Goal: Task Accomplishment & Management: Manage account settings

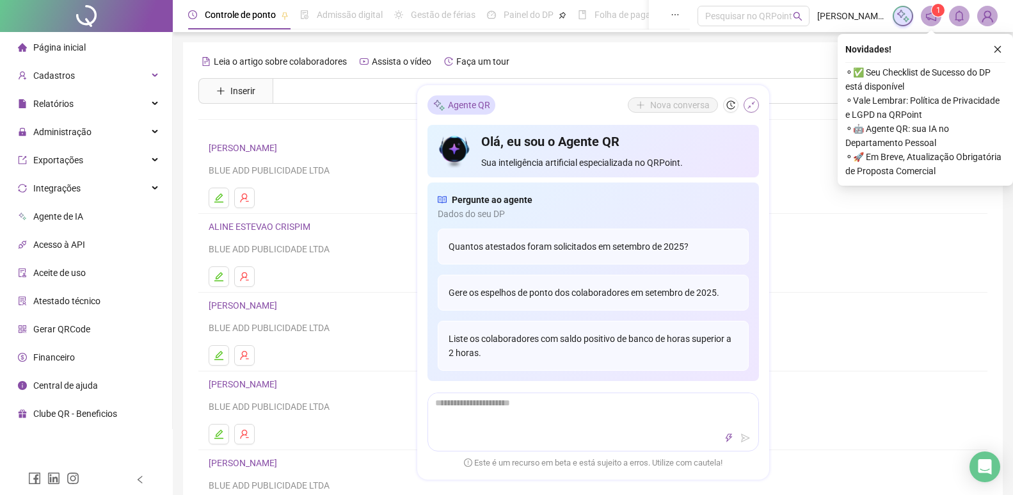
click at [753, 104] on icon "shrink" at bounding box center [751, 104] width 9 height 9
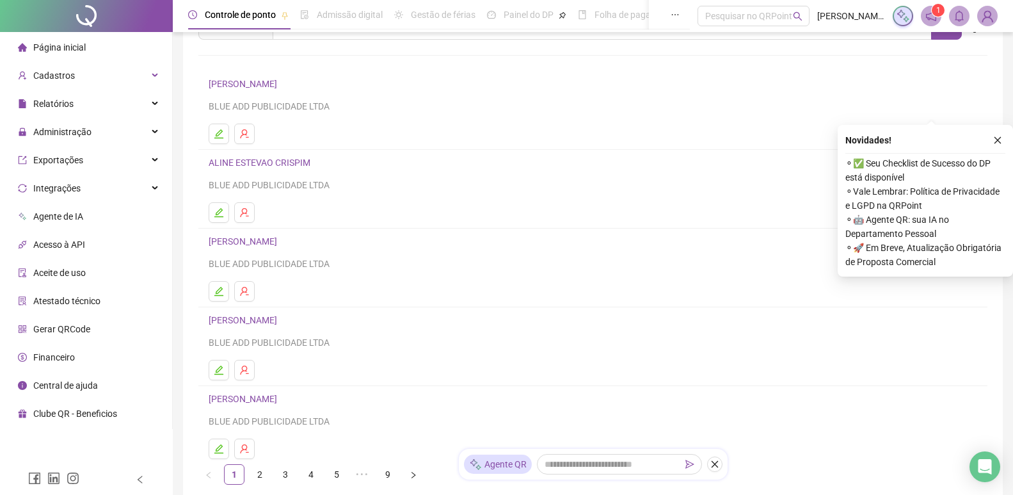
scroll to position [155, 0]
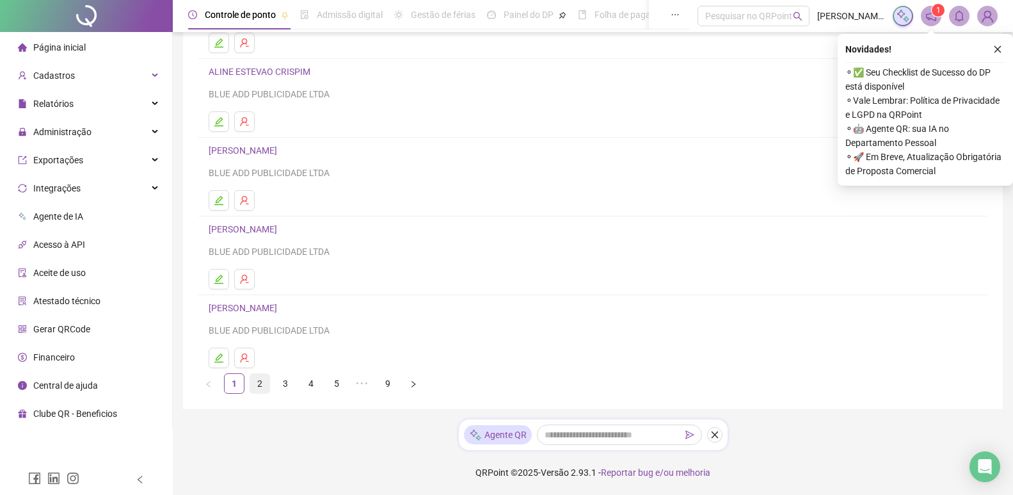
click at [259, 386] on link "2" at bounding box center [259, 383] width 19 height 19
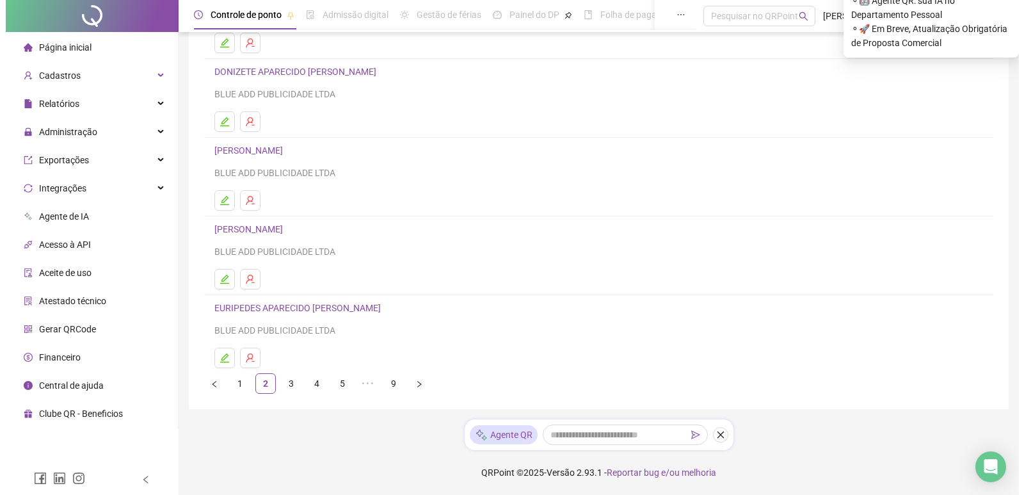
scroll to position [0, 0]
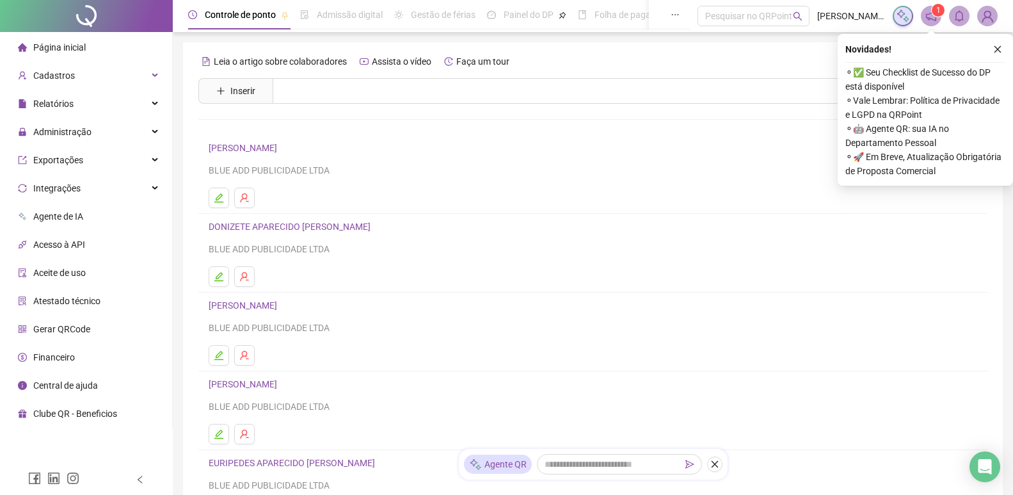
click at [987, 13] on img at bounding box center [987, 15] width 19 height 19
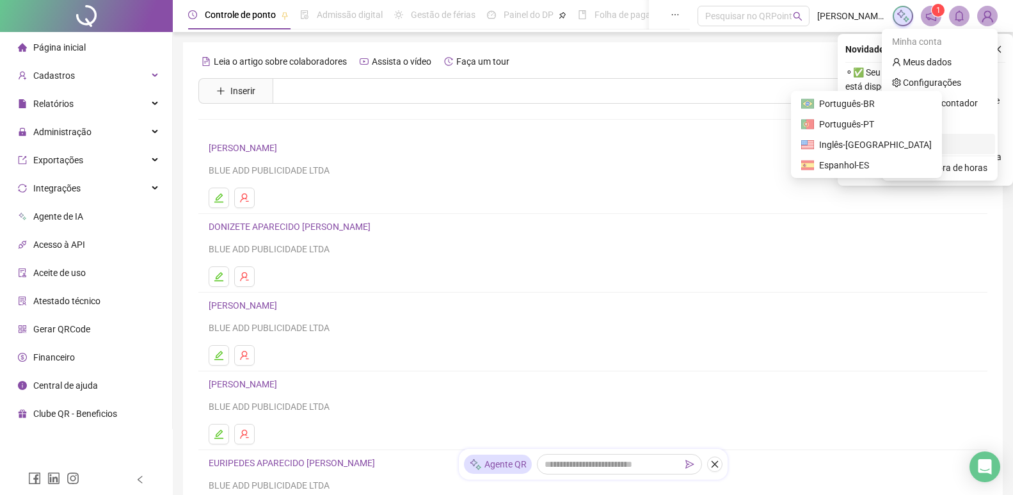
click at [945, 150] on span "Sair" at bounding box center [939, 144] width 95 height 14
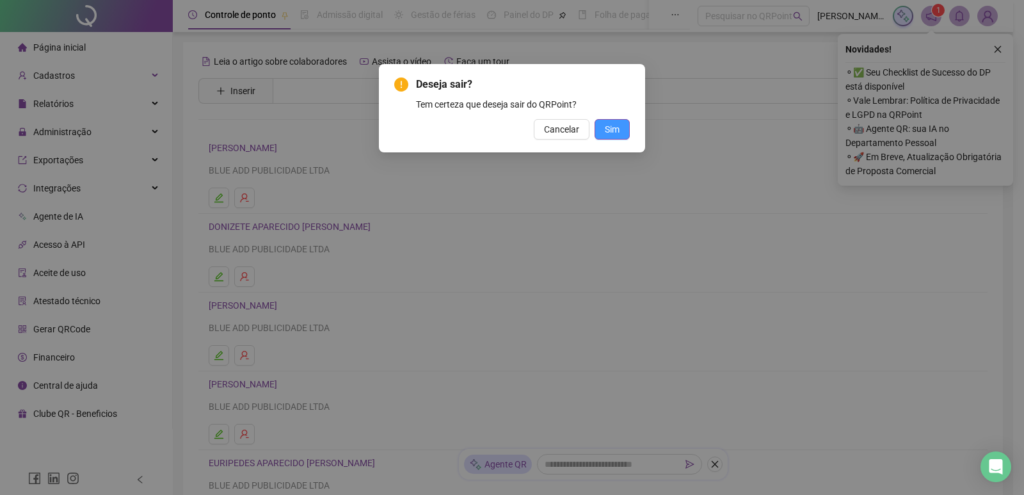
click at [628, 129] on button "Sim" at bounding box center [611, 129] width 35 height 20
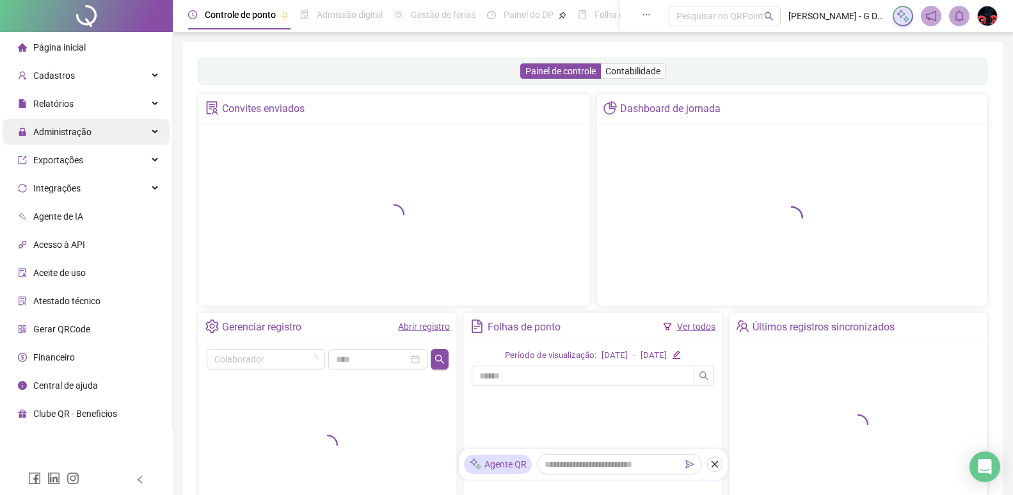
click at [120, 137] on div "Administração" at bounding box center [86, 132] width 167 height 26
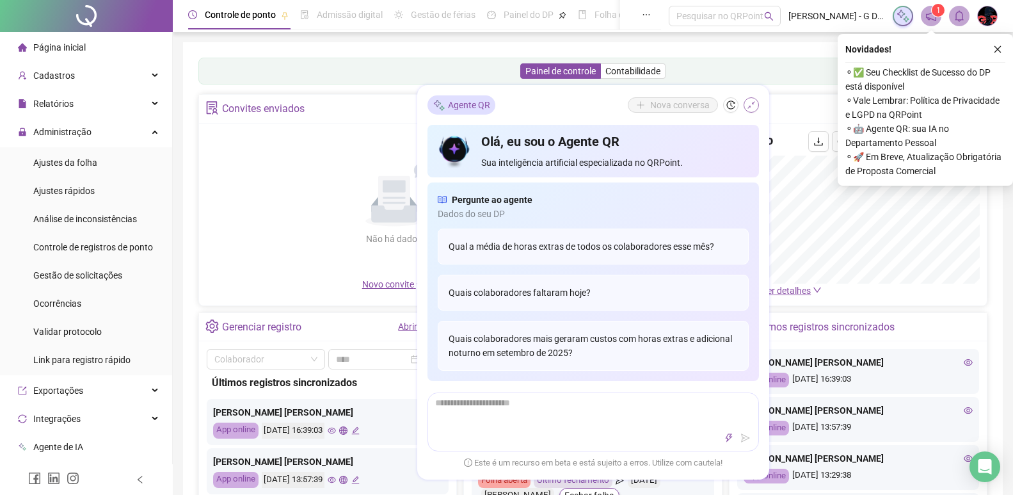
click at [756, 101] on button "button" at bounding box center [751, 104] width 15 height 15
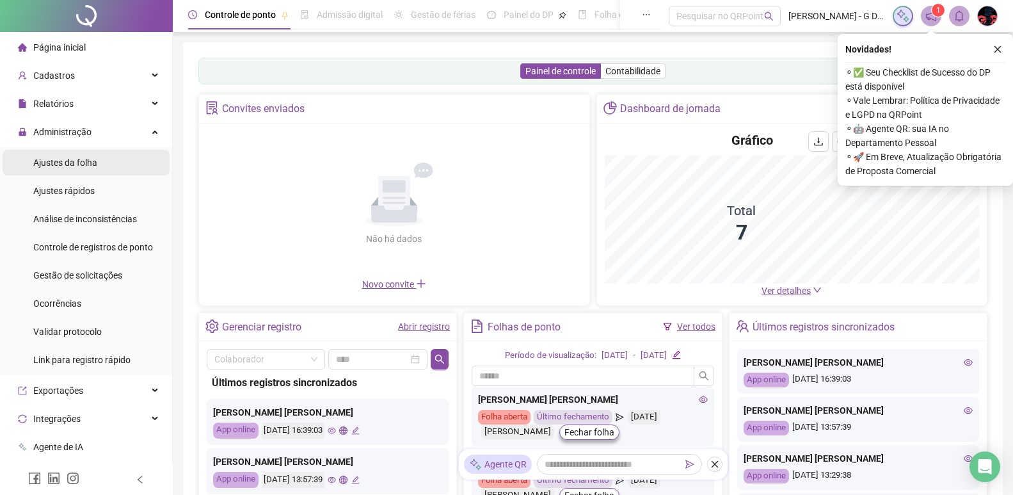
click at [83, 168] on span "Ajustes da folha" at bounding box center [65, 162] width 64 height 10
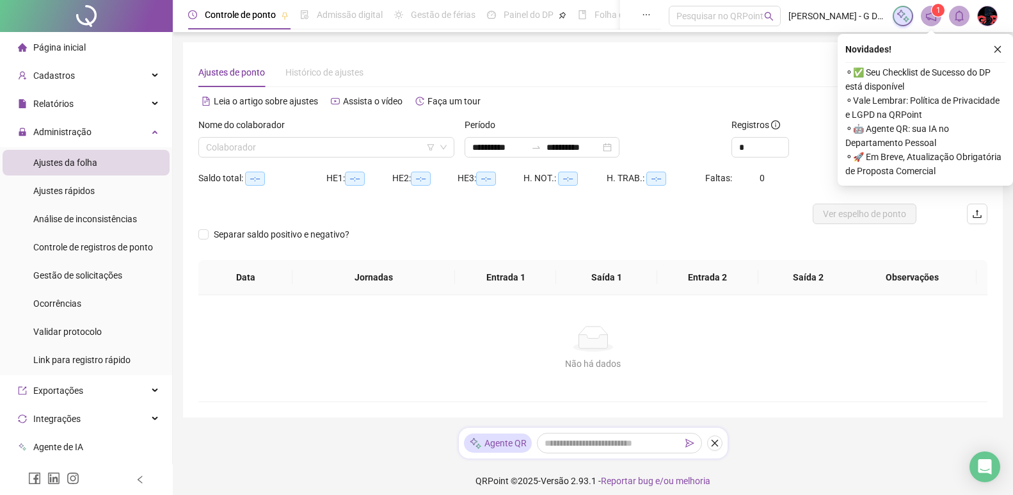
type input "**********"
click at [307, 132] on div "Nome do colaborador" at bounding box center [326, 127] width 256 height 19
click at [305, 142] on input "search" at bounding box center [320, 147] width 229 height 19
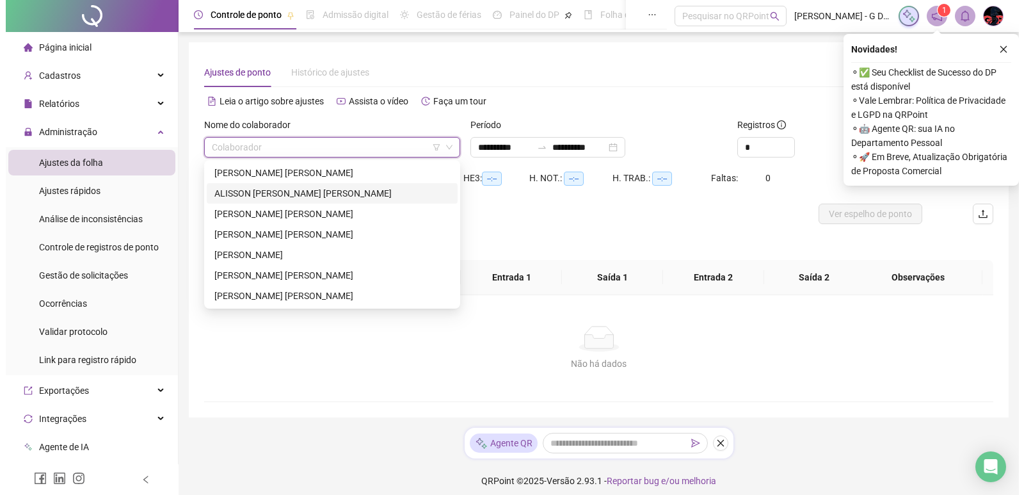
scroll to position [8, 0]
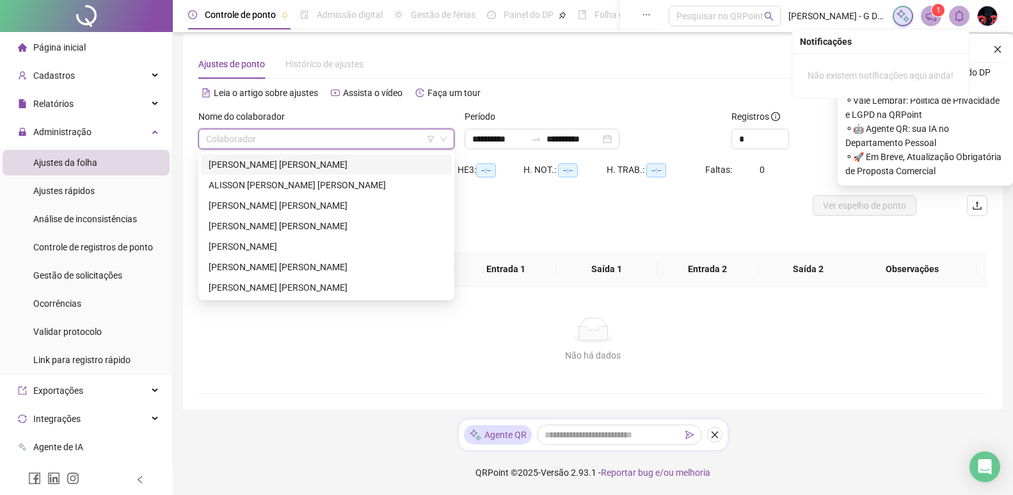
click at [982, 17] on img at bounding box center [987, 15] width 19 height 19
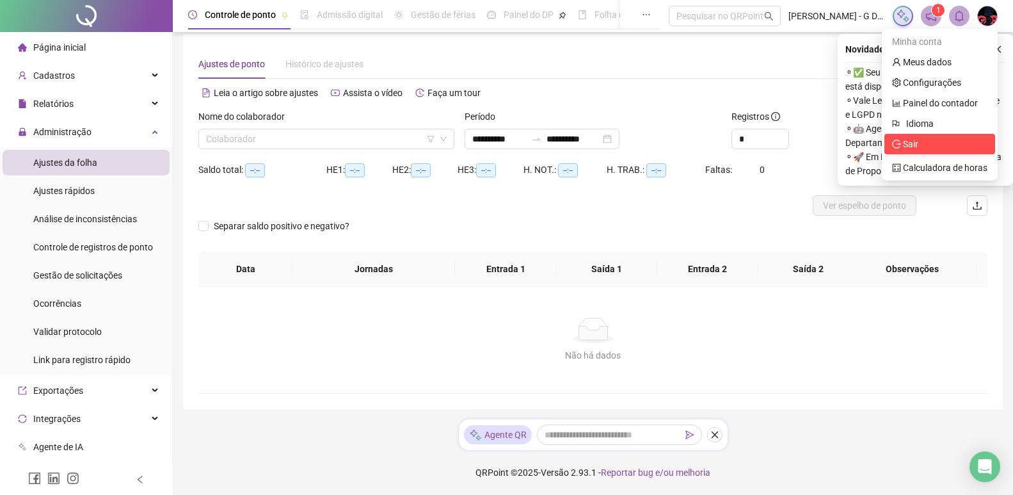
click at [938, 151] on li "Sair" at bounding box center [939, 144] width 111 height 20
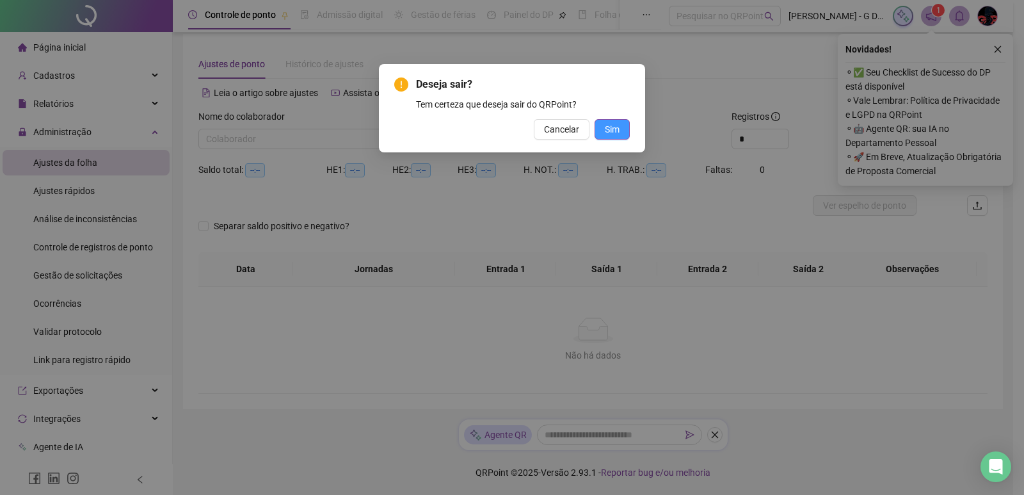
click at [619, 126] on span "Sim" at bounding box center [612, 129] width 15 height 14
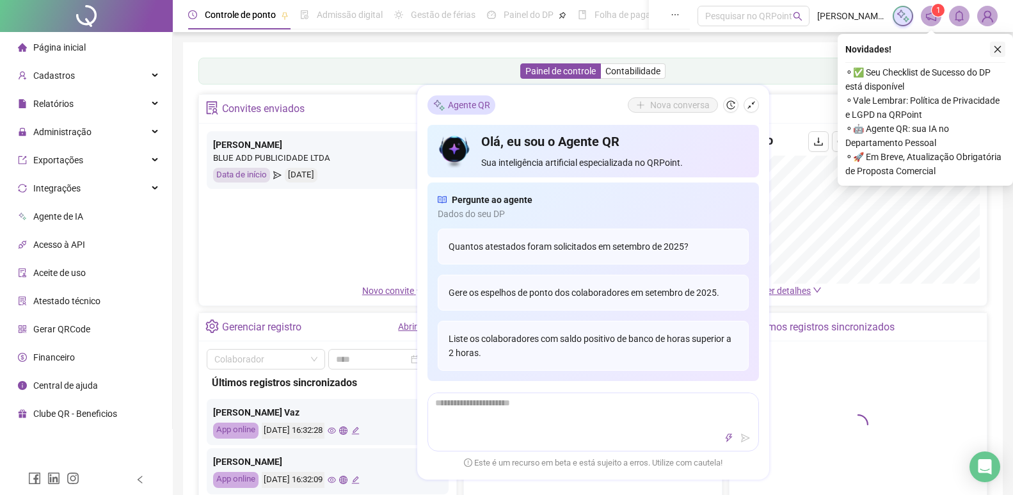
click at [1003, 56] on button "button" at bounding box center [997, 49] width 15 height 15
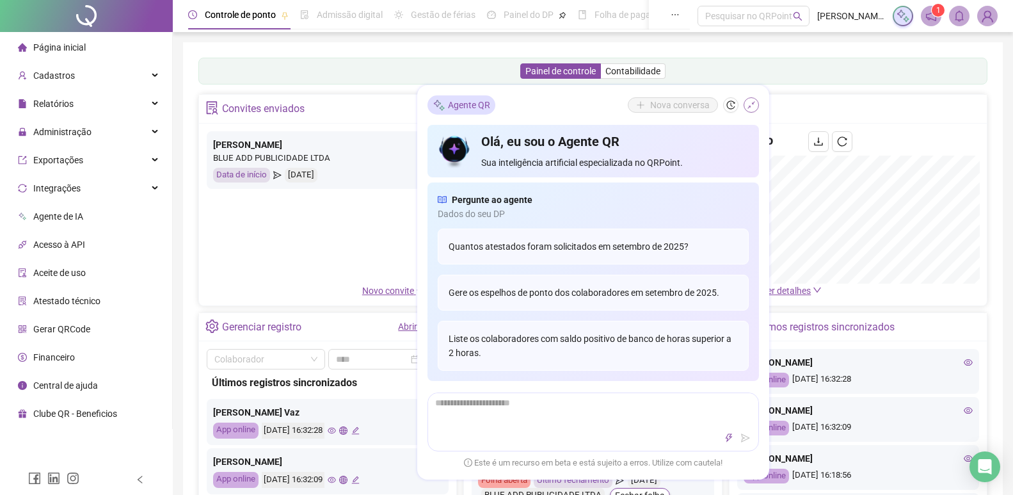
click at [756, 101] on button "button" at bounding box center [751, 104] width 15 height 15
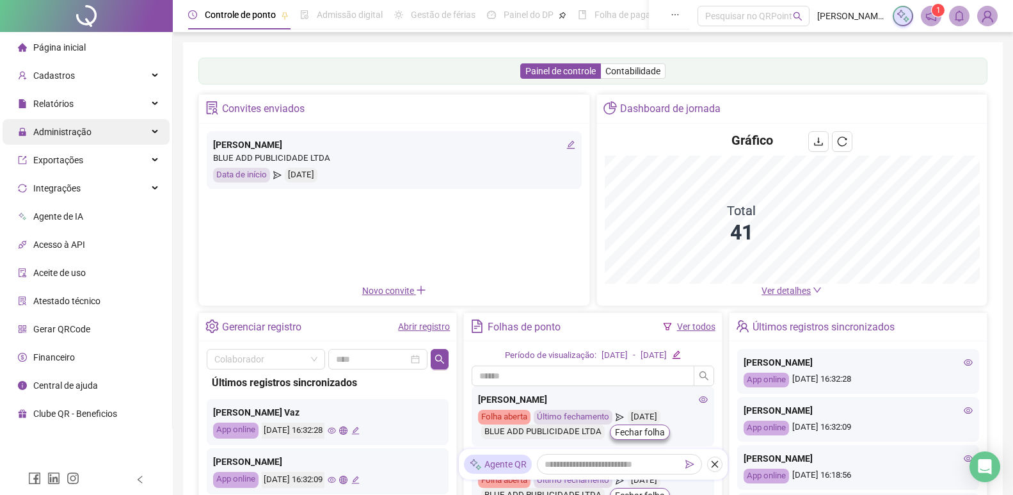
click at [136, 133] on div "Administração" at bounding box center [86, 132] width 167 height 26
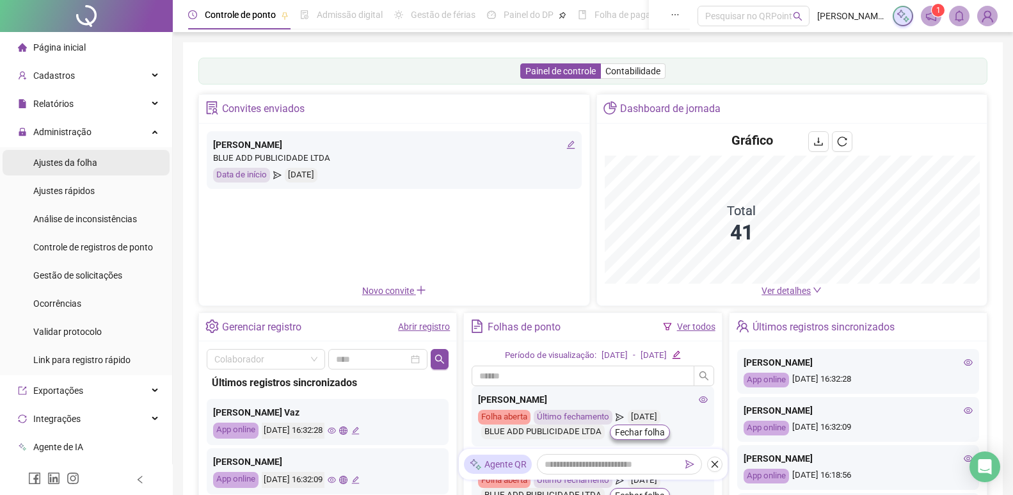
click at [129, 163] on li "Ajustes da folha" at bounding box center [86, 163] width 167 height 26
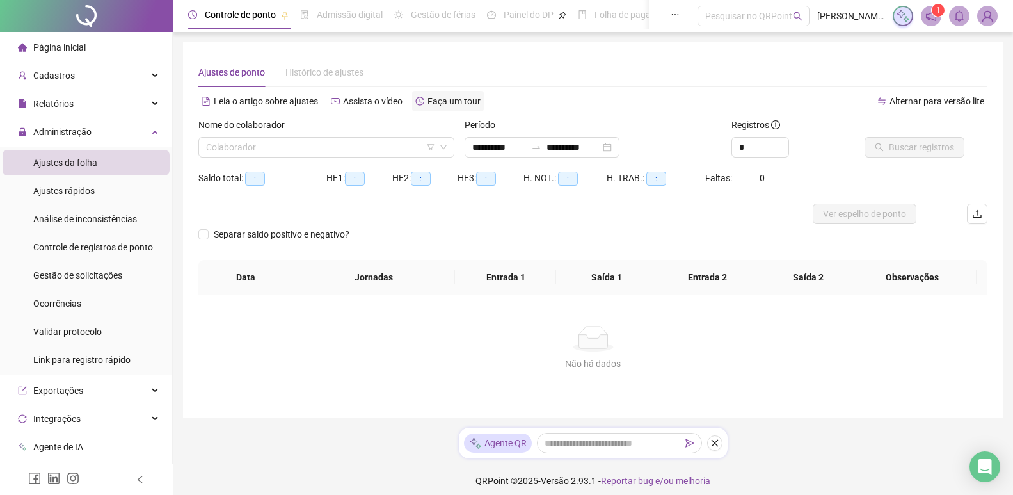
type input "**********"
click at [384, 149] on input "search" at bounding box center [320, 147] width 229 height 19
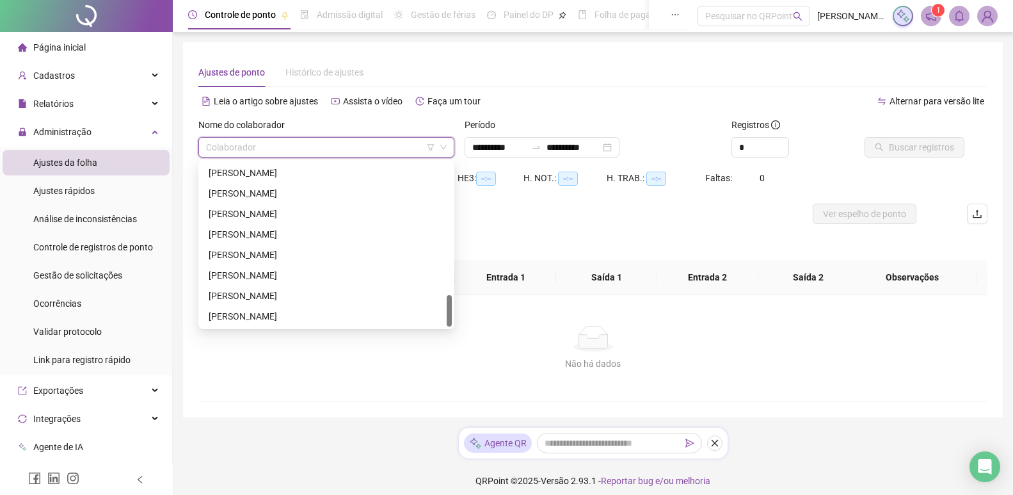
scroll to position [676, 0]
drag, startPoint x: 449, startPoint y: 193, endPoint x: 437, endPoint y: 315, distance: 122.1
click at [437, 315] on div "PAULO RICARDO DA SILVA MORETO RENATO DE SOUZA LINO RICARDO DAVIS FARIA ROBERTO …" at bounding box center [326, 245] width 251 height 164
click at [271, 278] on div "VICTOR BENETTI SILVA" at bounding box center [326, 275] width 235 height 14
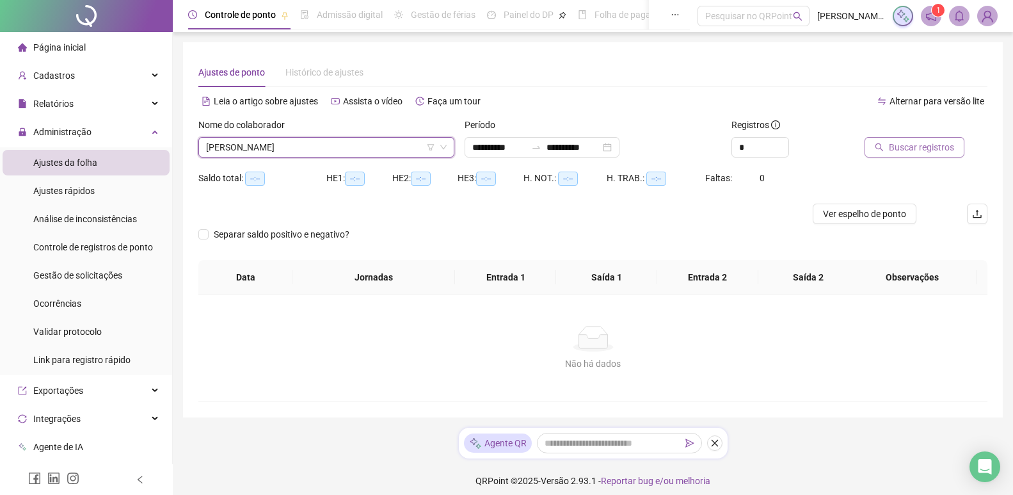
click at [913, 141] on span "Buscar registros" at bounding box center [921, 147] width 65 height 14
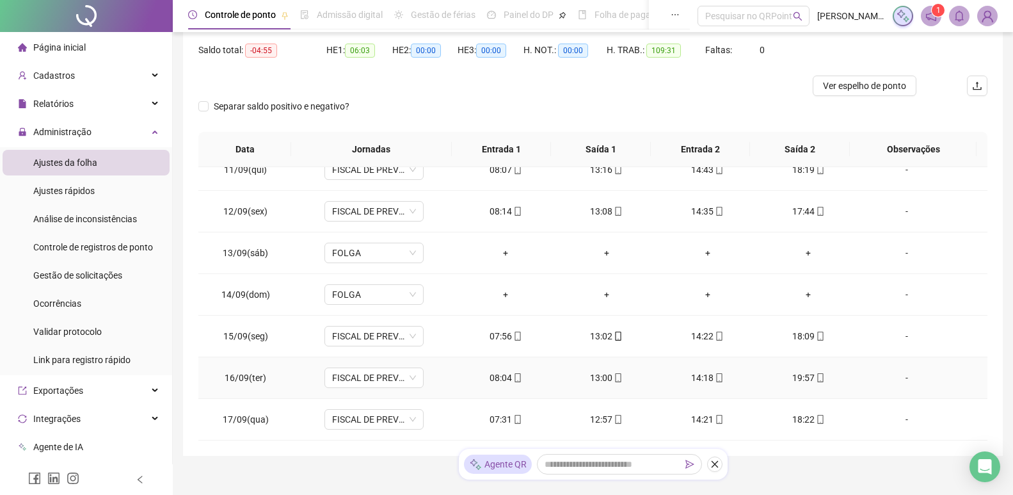
scroll to position [175, 0]
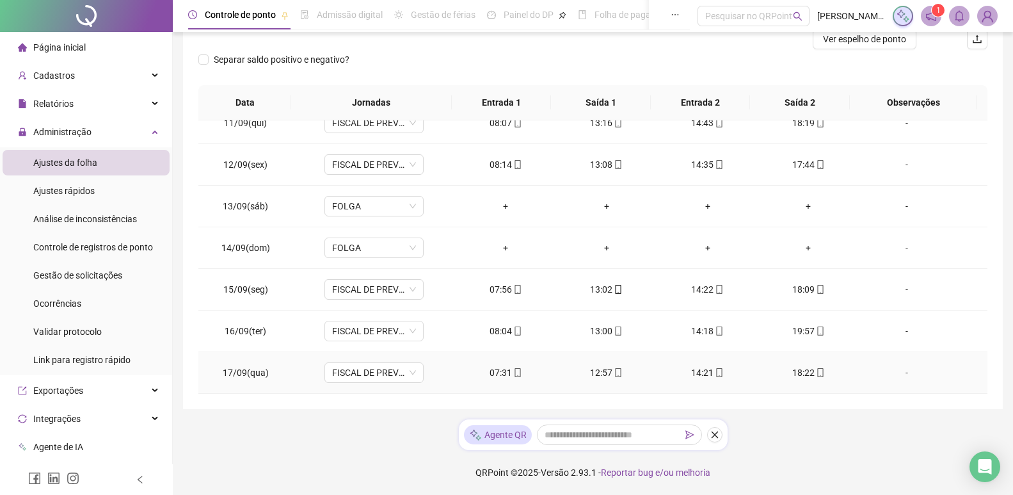
click at [513, 374] on icon "mobile" at bounding box center [517, 372] width 9 height 9
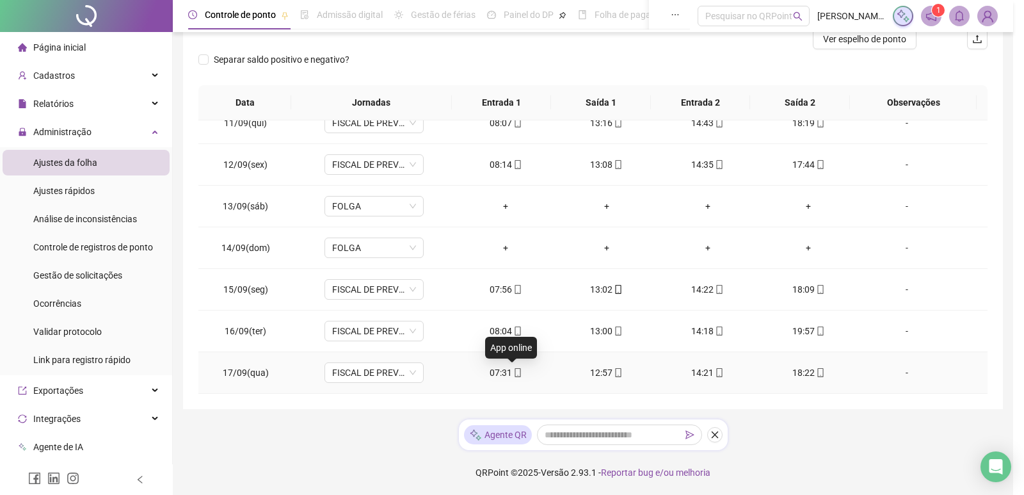
type input "**********"
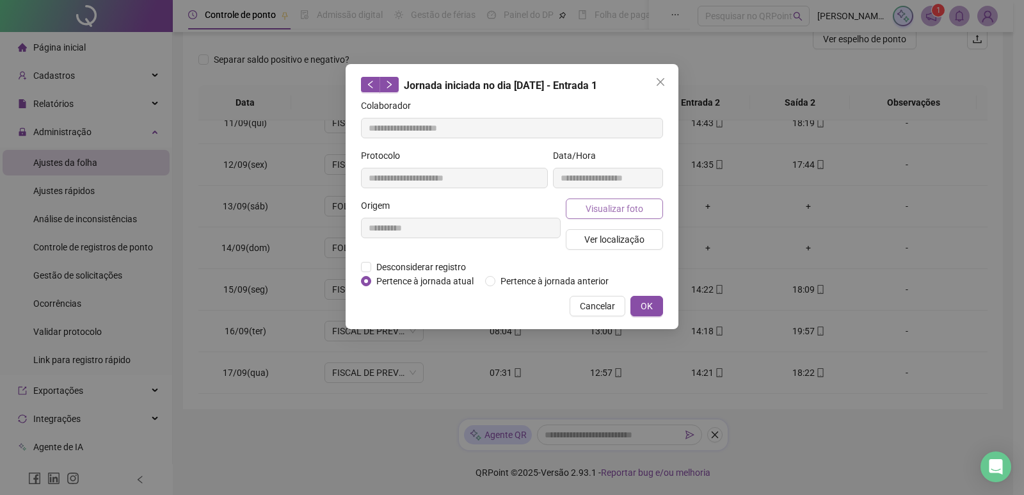
click at [655, 209] on button "Visualizar foto" at bounding box center [614, 208] width 97 height 20
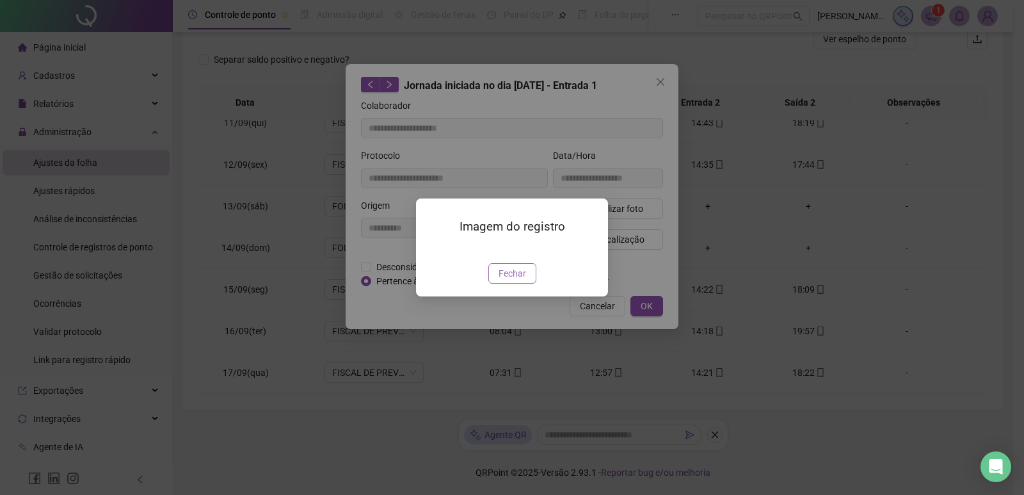
click at [509, 280] on span "Fechar" at bounding box center [512, 273] width 28 height 14
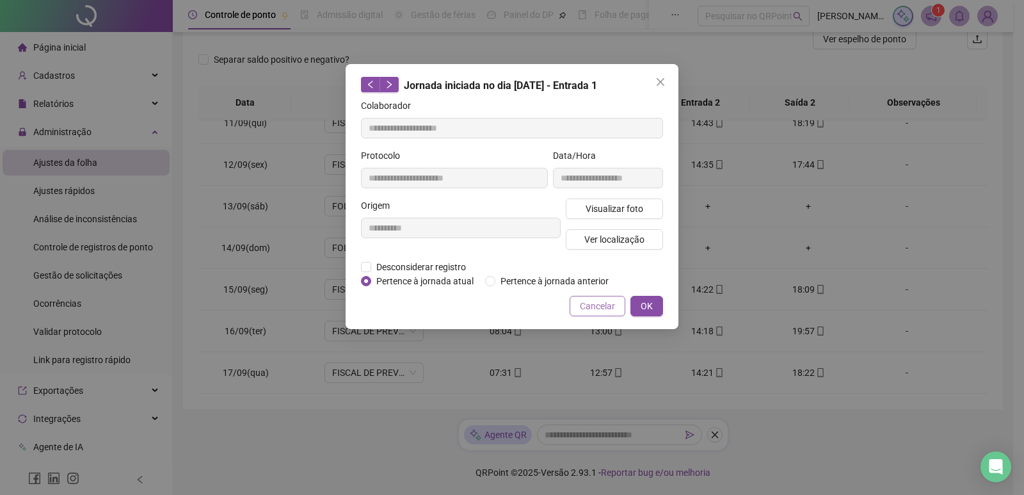
click at [589, 308] on span "Cancelar" at bounding box center [597, 306] width 35 height 14
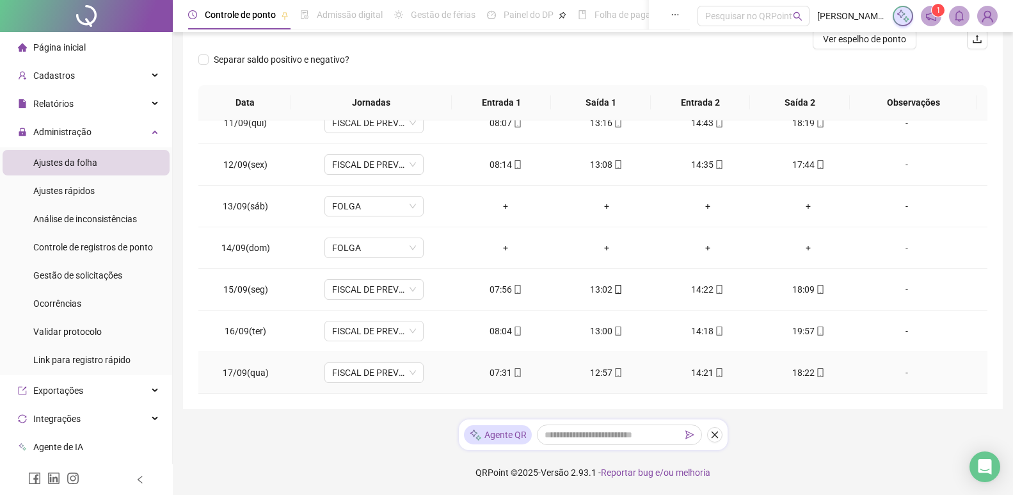
click at [515, 370] on icon "mobile" at bounding box center [517, 372] width 6 height 9
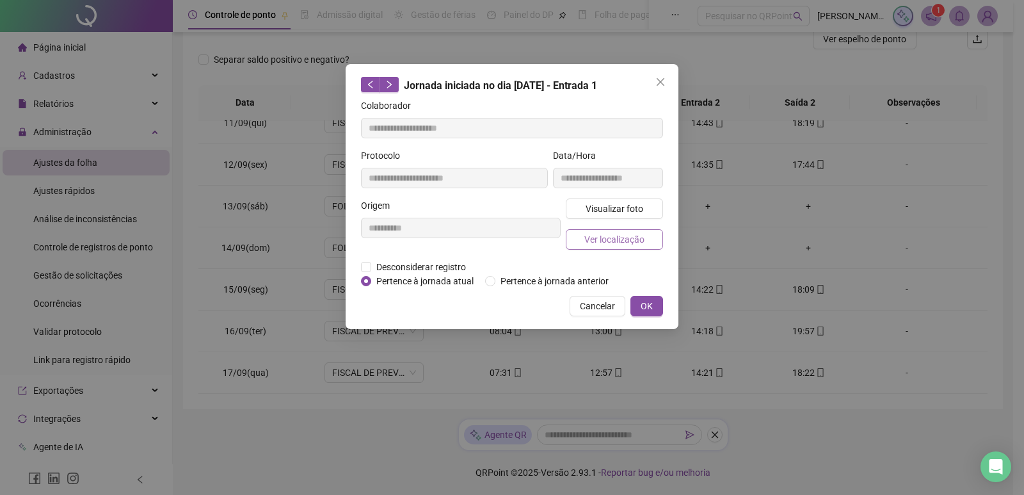
click at [621, 237] on span "Ver localização" at bounding box center [614, 239] width 60 height 14
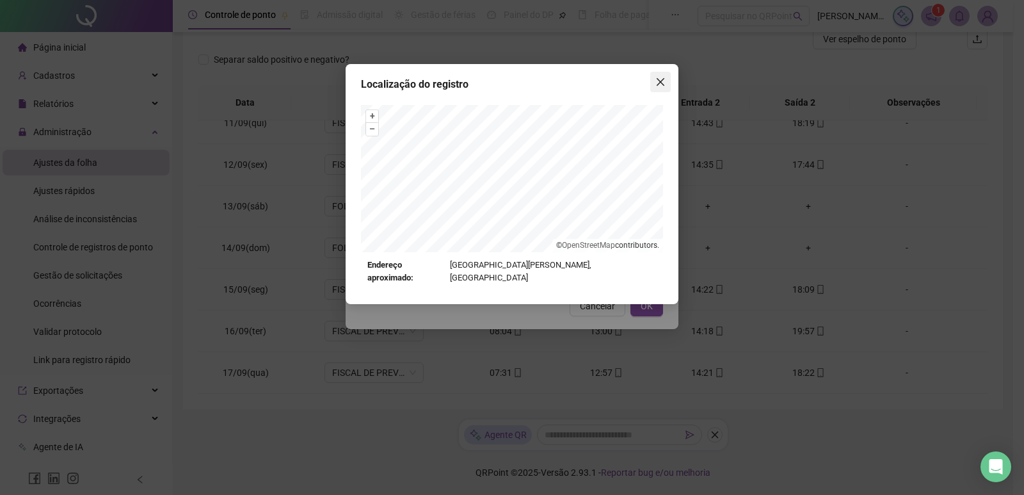
click at [658, 81] on icon "close" at bounding box center [661, 82] width 8 height 8
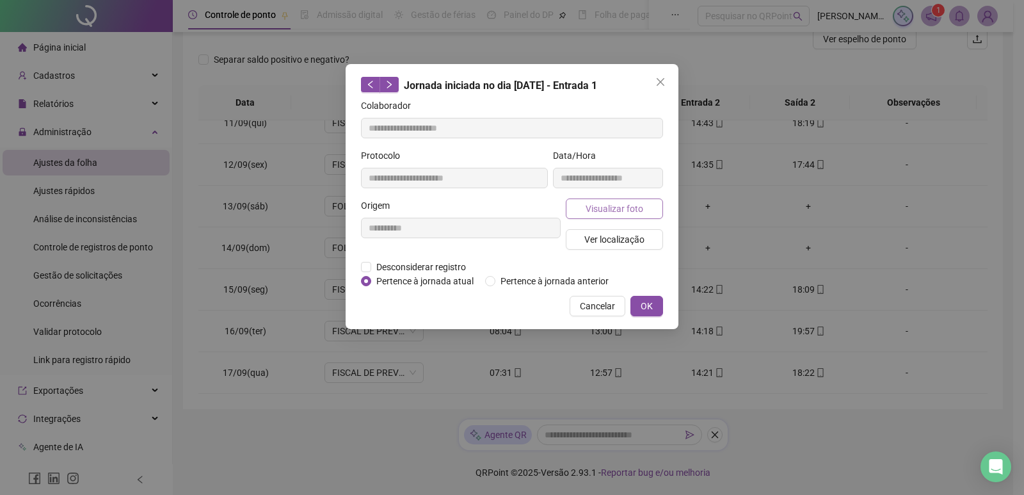
click at [626, 204] on span "Visualizar foto" at bounding box center [614, 209] width 58 height 14
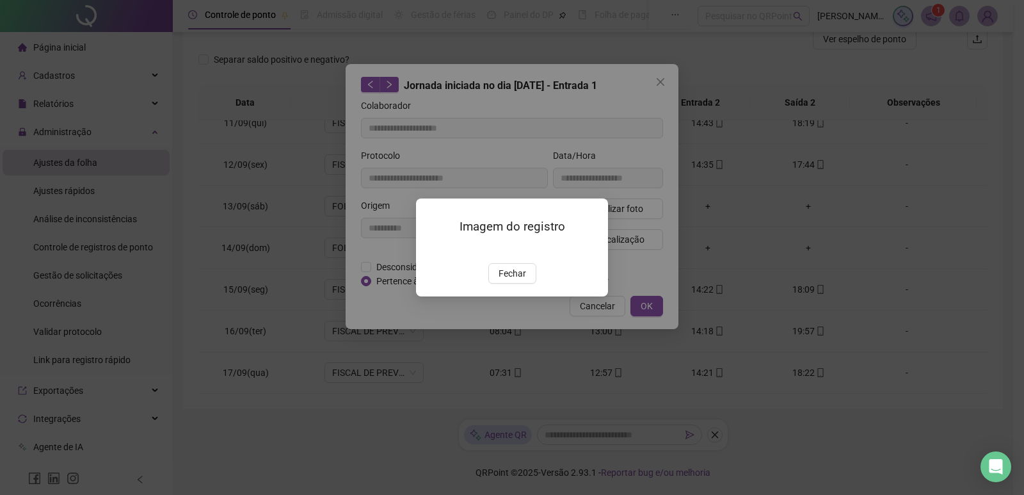
click at [431, 250] on img at bounding box center [431, 250] width 0 height 0
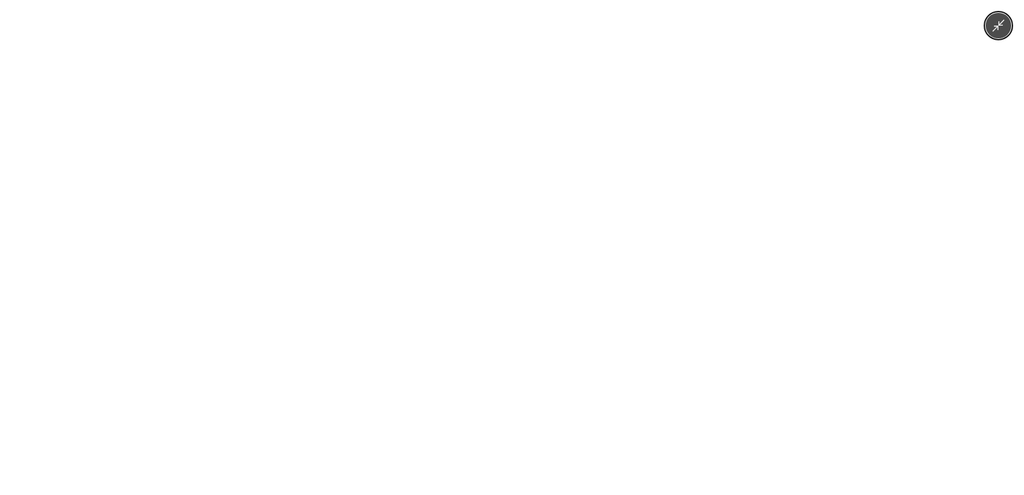
drag, startPoint x: 763, startPoint y: 89, endPoint x: 834, endPoint y: 74, distance: 72.7
click at [763, 90] on img at bounding box center [512, 247] width 660 height 495
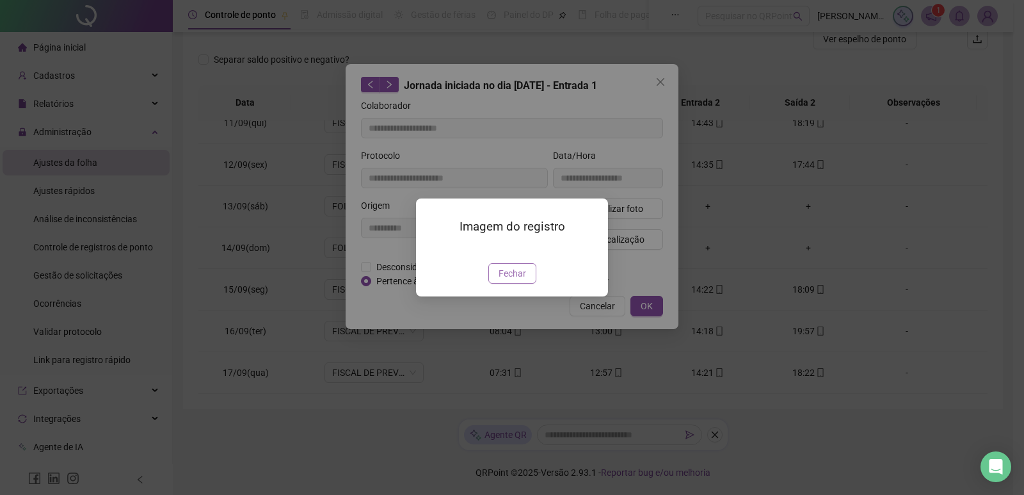
click at [522, 280] on span "Fechar" at bounding box center [512, 273] width 28 height 14
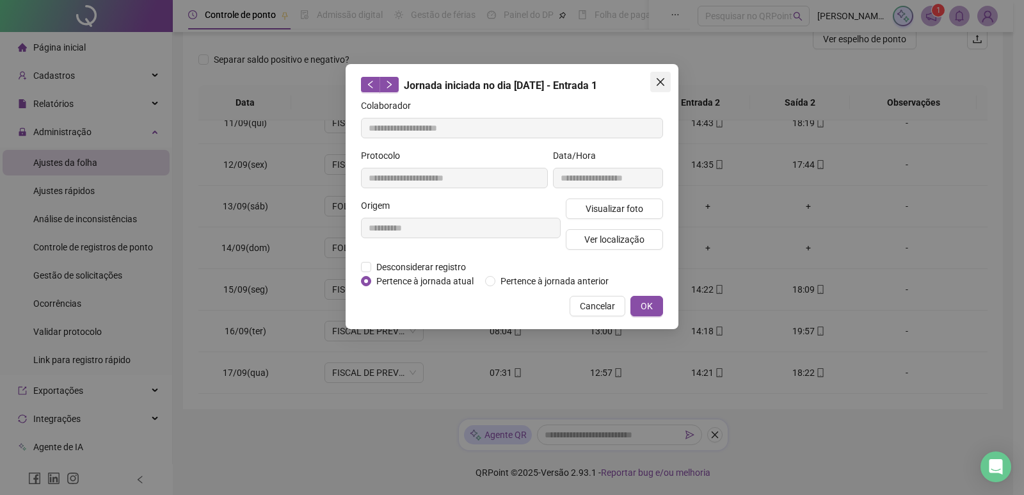
click at [659, 84] on icon "close" at bounding box center [661, 82] width 8 height 8
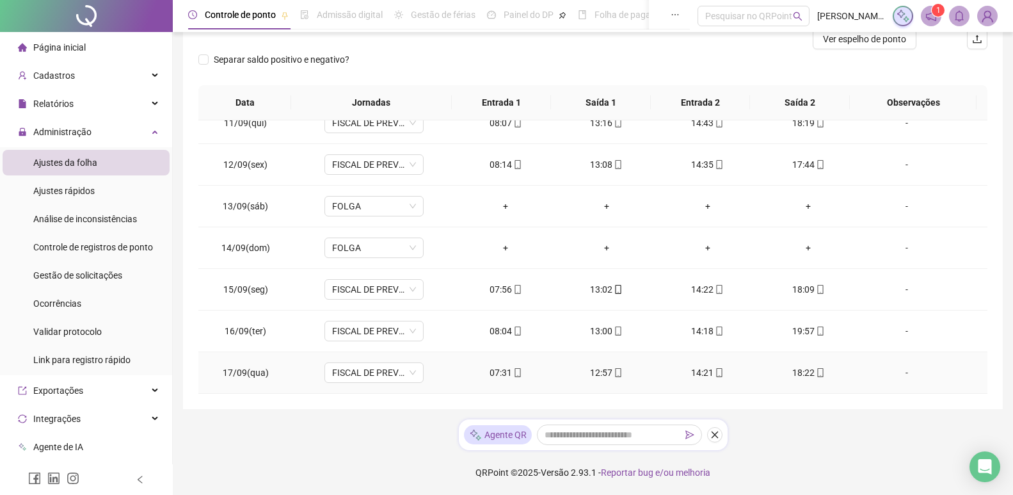
click at [612, 371] on span "mobile" at bounding box center [617, 372] width 10 height 9
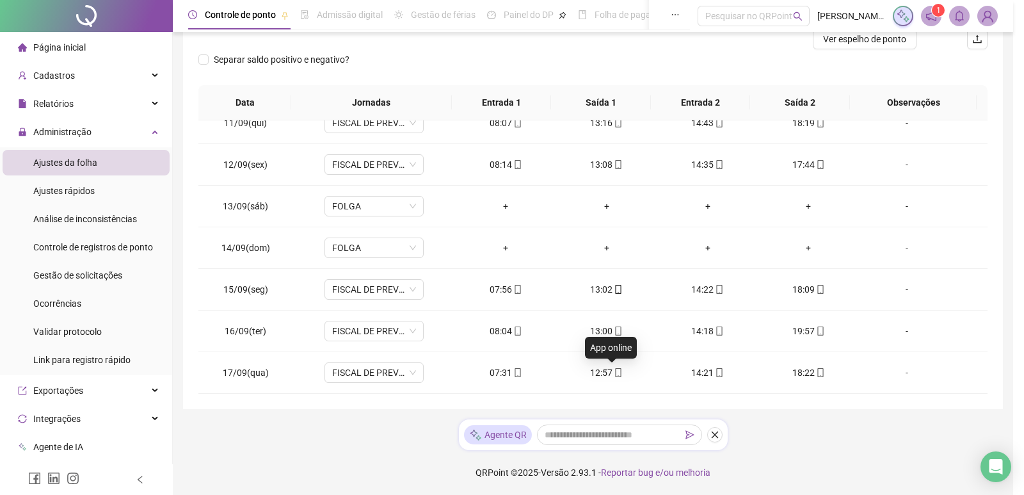
type input "**********"
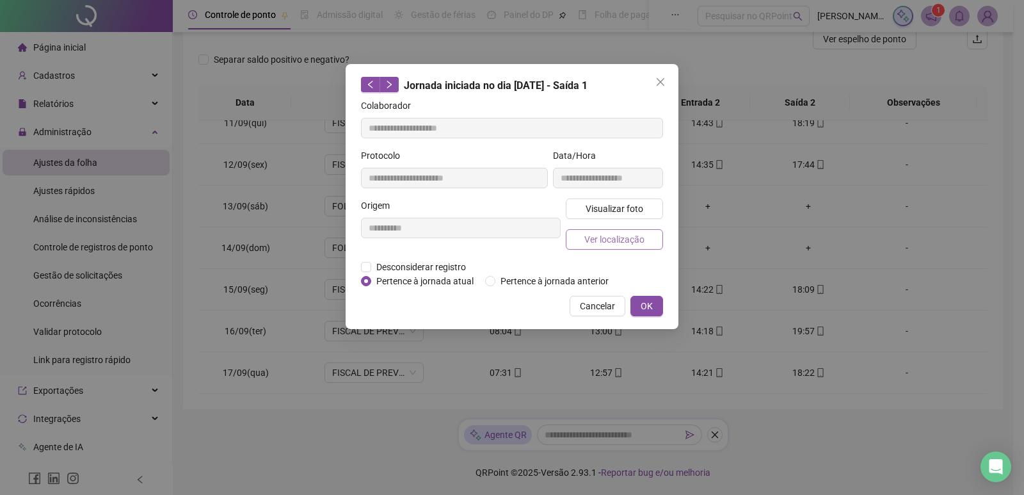
click at [649, 238] on button "Ver localização" at bounding box center [614, 239] width 97 height 20
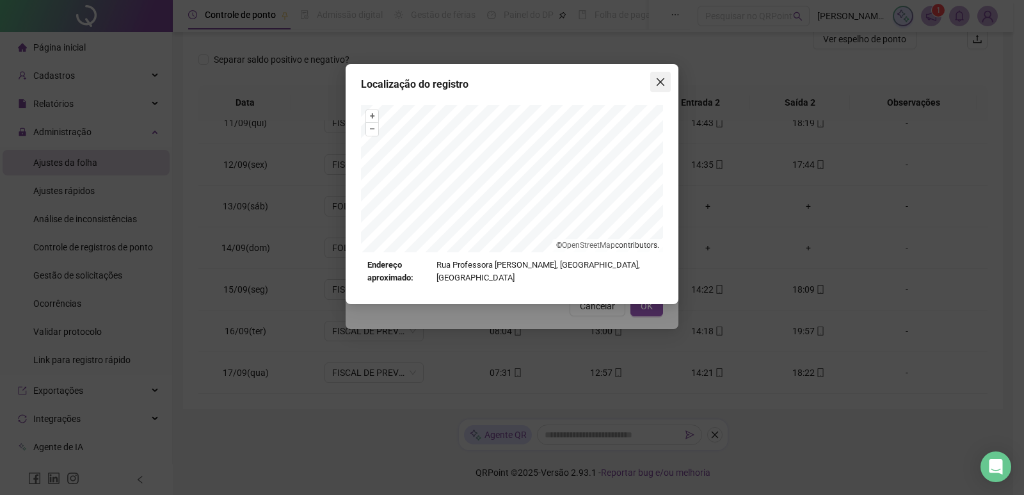
click at [654, 88] on button "Close" at bounding box center [660, 82] width 20 height 20
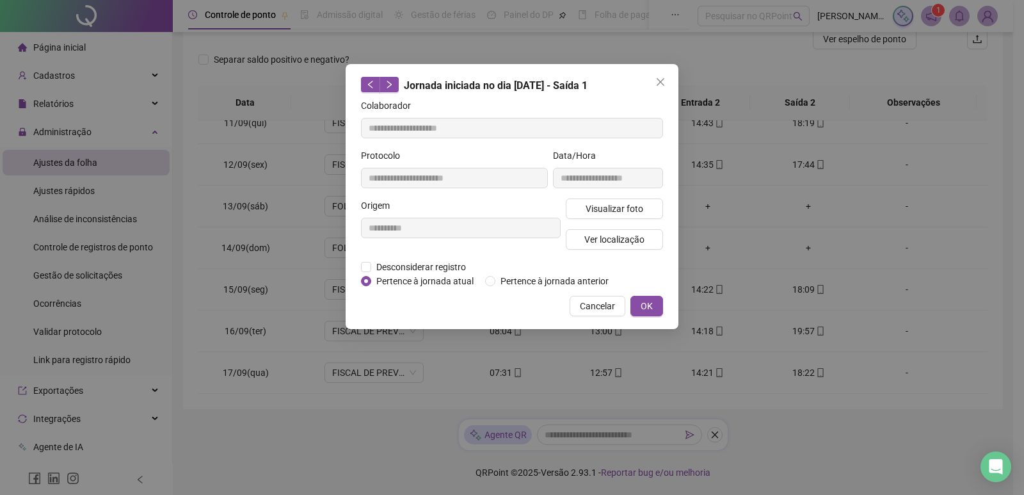
click at [649, 87] on div "Jornada iniciada no dia 17/09/2025 - Saída 1" at bounding box center [512, 85] width 302 height 17
drag, startPoint x: 654, startPoint y: 87, endPoint x: 656, endPoint y: 131, distance: 44.2
click at [655, 87] on button "Close" at bounding box center [660, 82] width 20 height 20
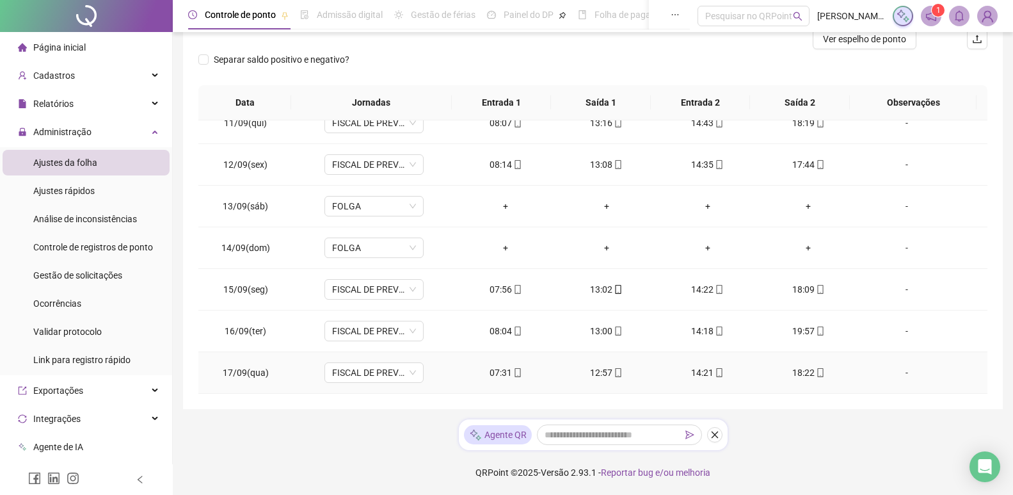
click at [700, 370] on div "14:21" at bounding box center [707, 372] width 81 height 14
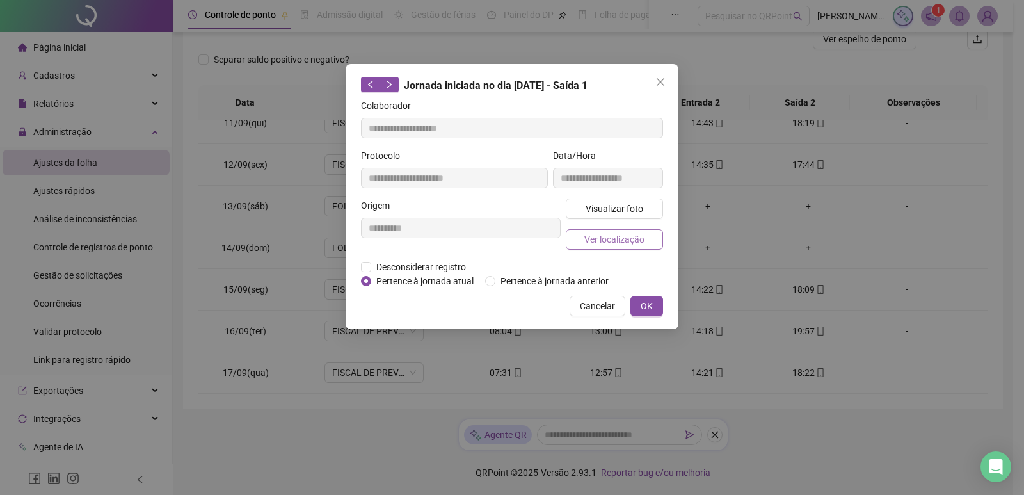
type input "**********"
click at [639, 237] on span "Ver localização" at bounding box center [614, 239] width 60 height 14
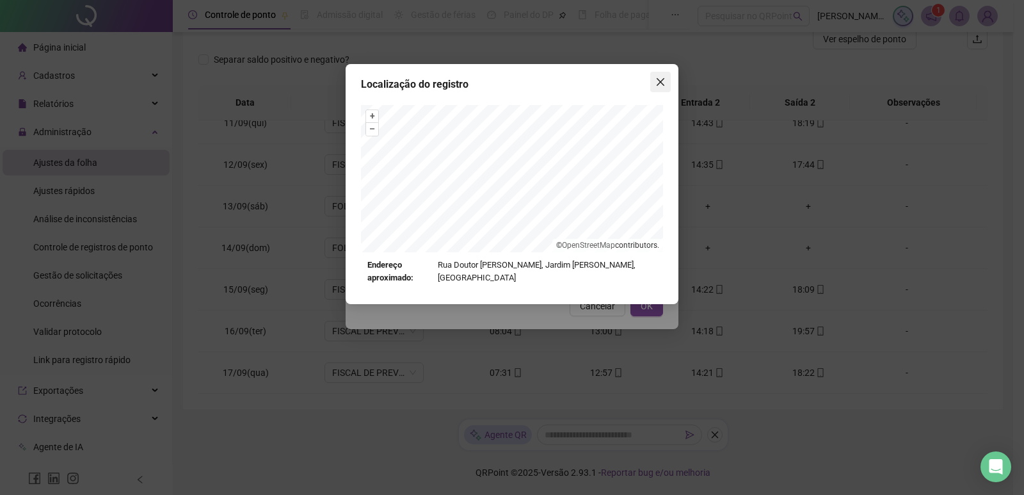
click at [658, 79] on icon "close" at bounding box center [661, 82] width 8 height 8
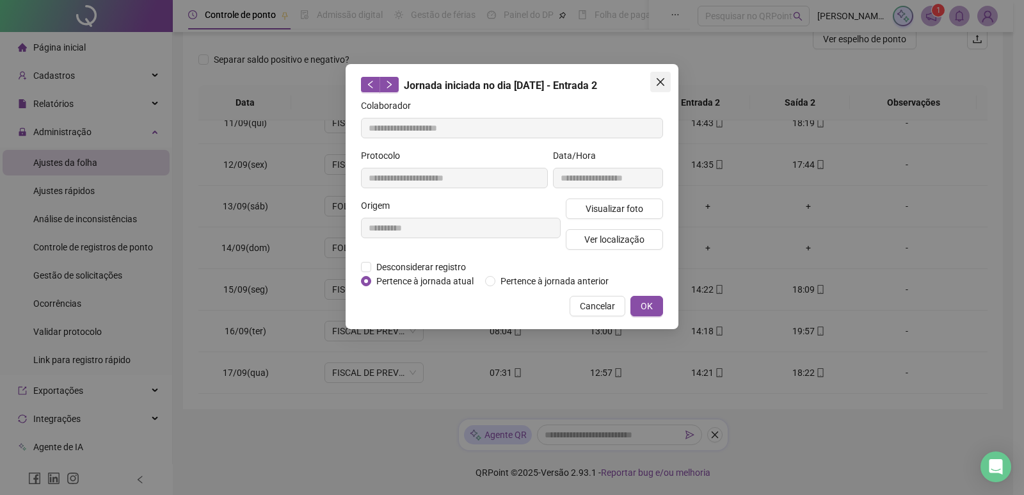
click at [657, 84] on icon "close" at bounding box center [660, 82] width 10 height 10
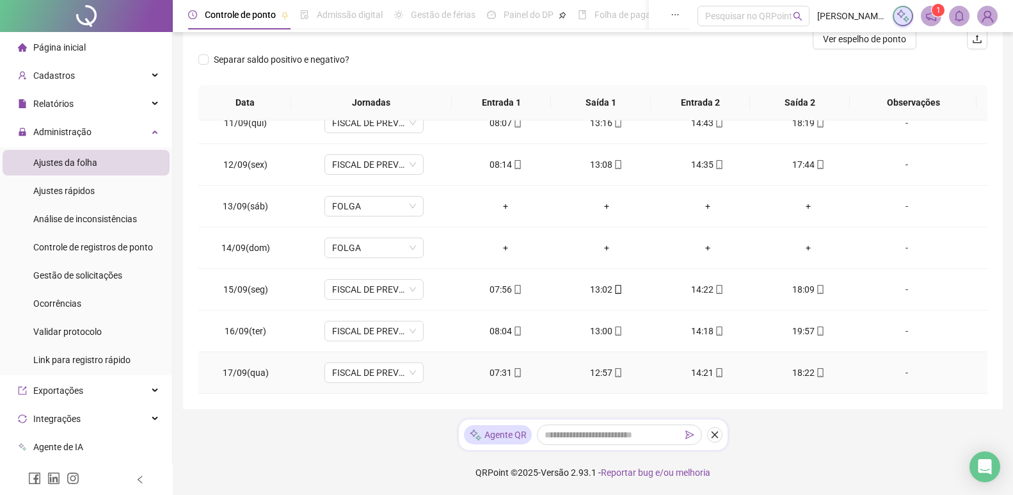
click at [802, 370] on div "18:22" at bounding box center [808, 372] width 81 height 14
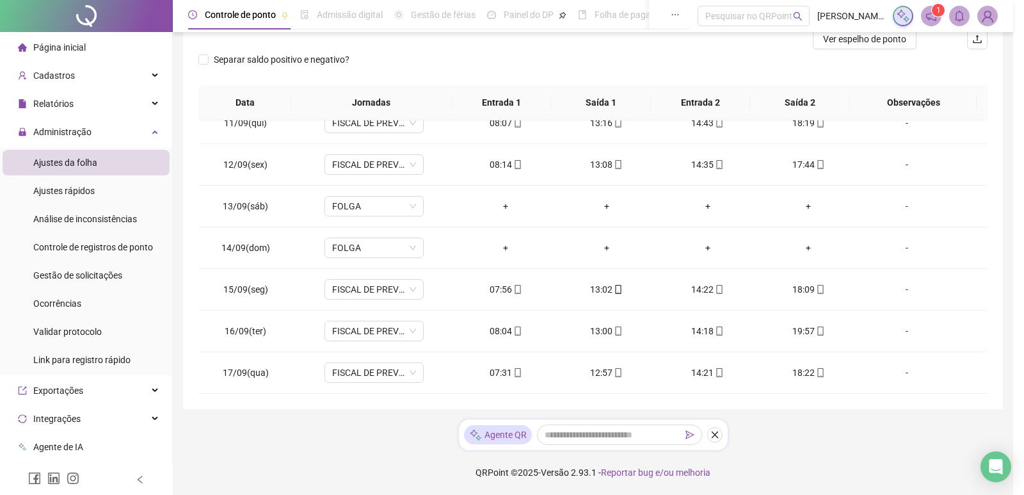
type input "**********"
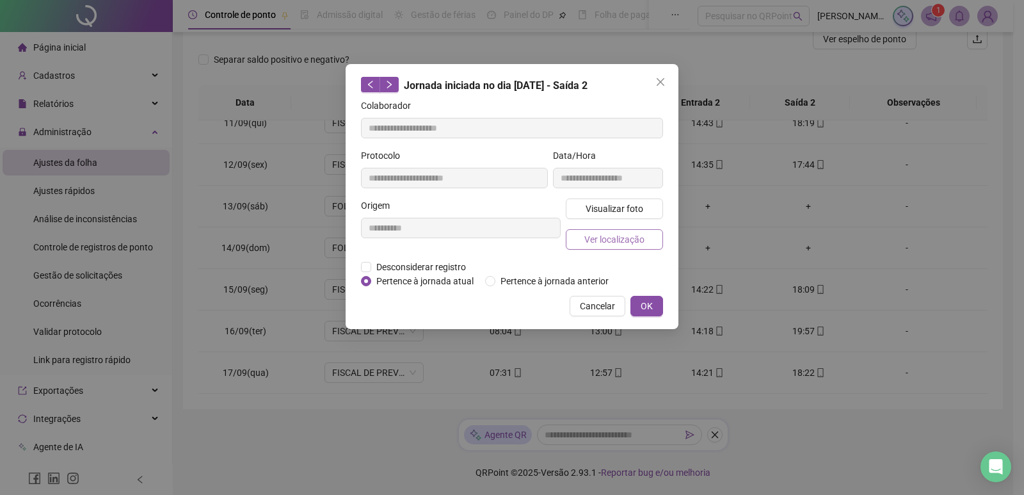
click at [601, 232] on span "Ver localização" at bounding box center [614, 239] width 60 height 14
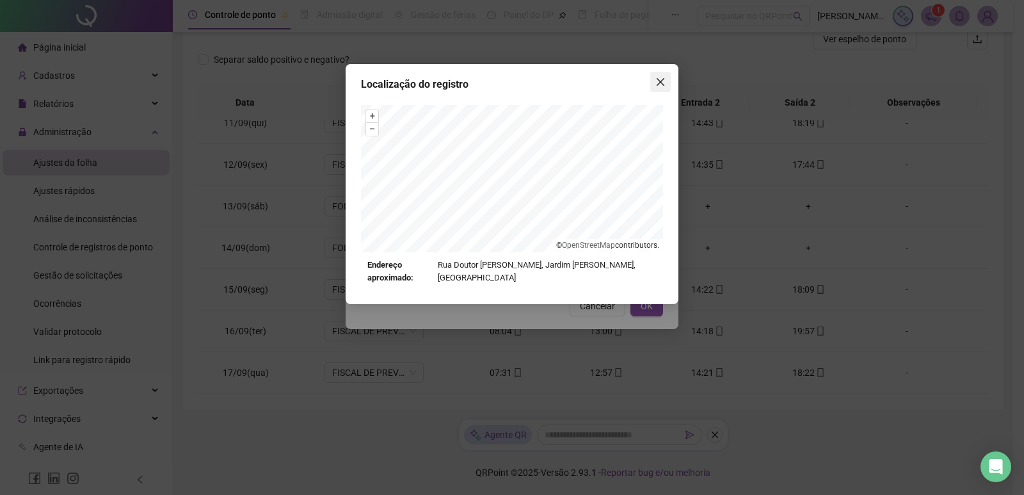
click at [657, 78] on icon "close" at bounding box center [660, 82] width 10 height 10
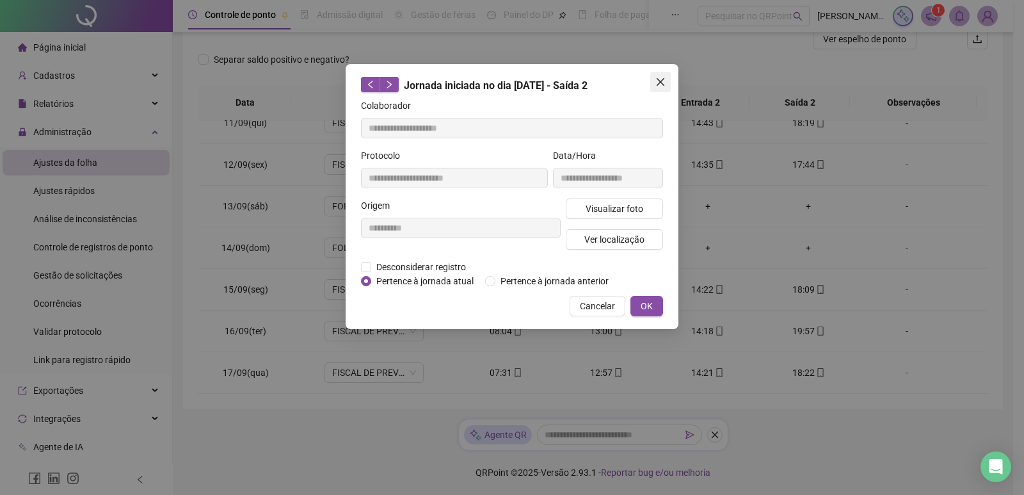
click at [661, 79] on icon "close" at bounding box center [660, 82] width 10 height 10
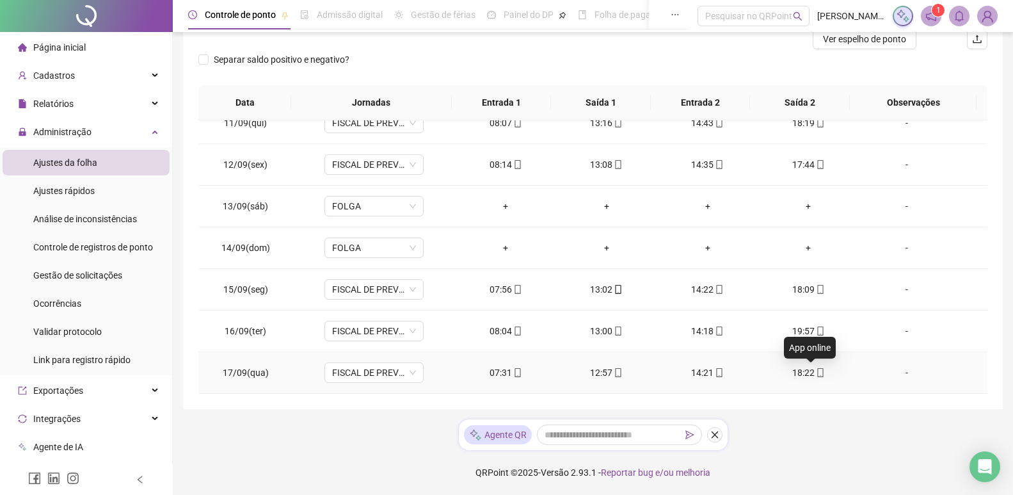
click at [817, 371] on icon "mobile" at bounding box center [820, 372] width 6 height 9
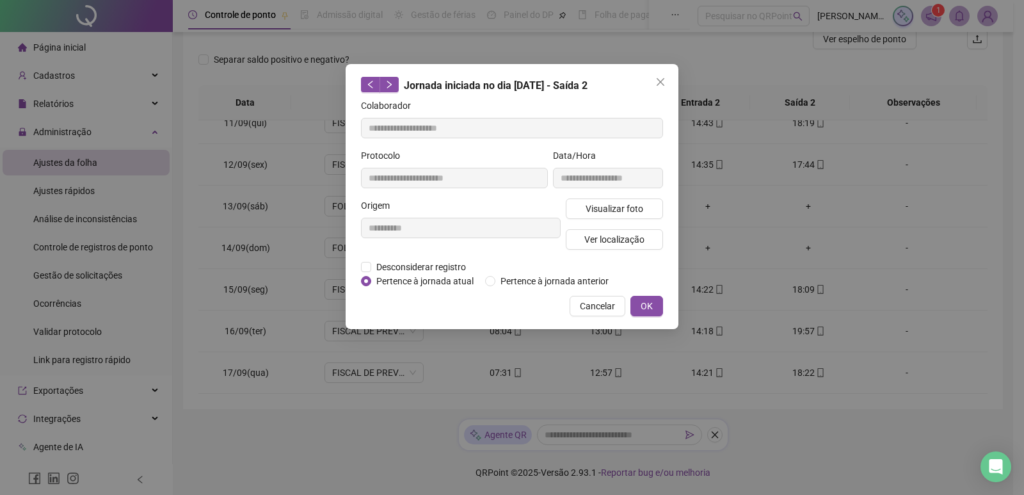
click at [672, 82] on div "**********" at bounding box center [512, 196] width 333 height 265
click at [667, 81] on span "Close" at bounding box center [660, 82] width 20 height 10
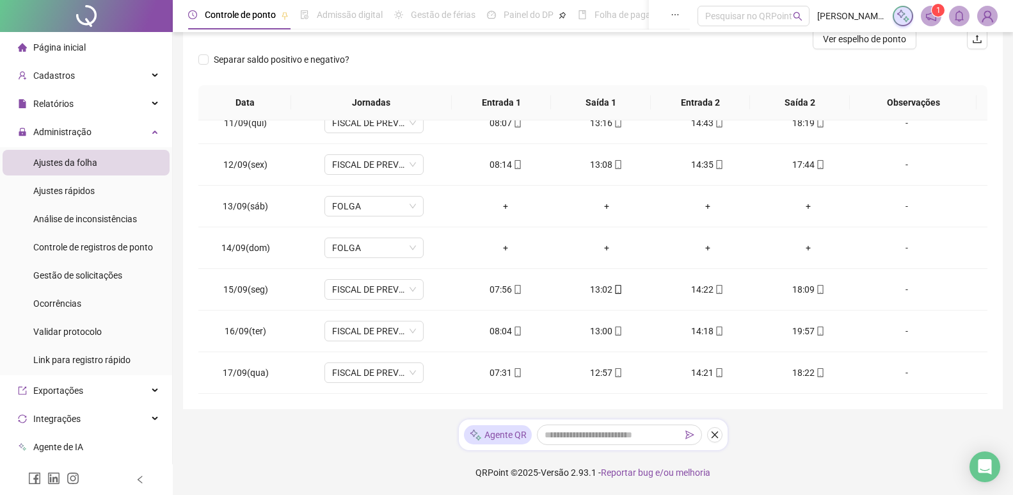
scroll to position [0, 0]
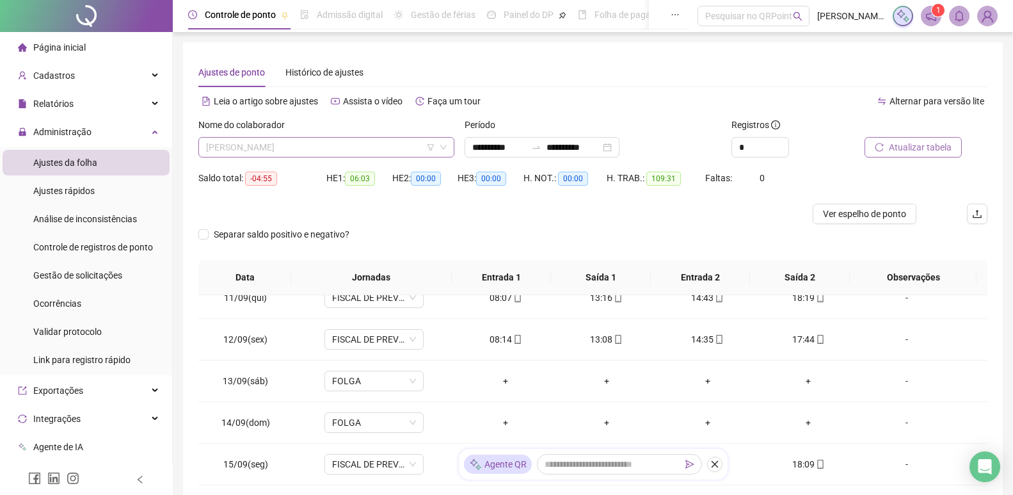
click at [262, 151] on span "VICTOR BENETTI SILVA" at bounding box center [326, 147] width 241 height 19
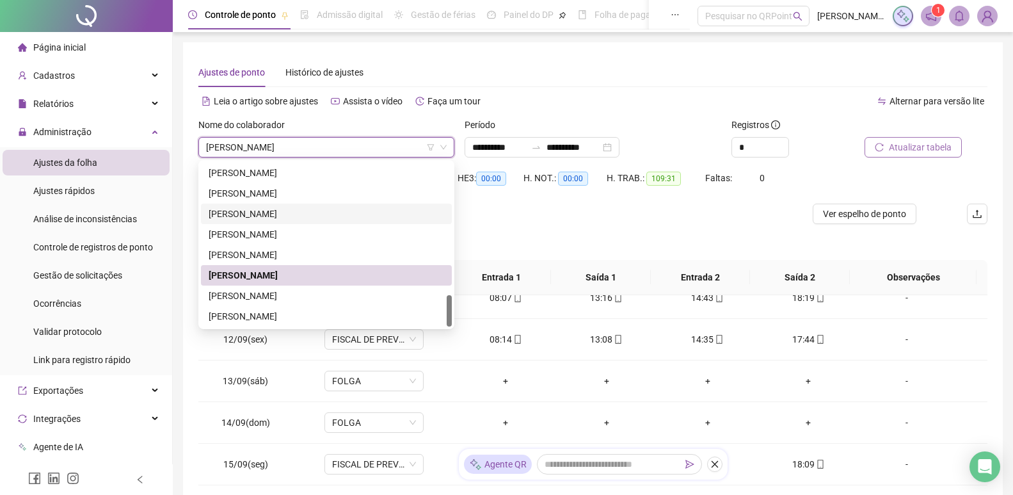
click at [78, 54] on div "Página inicial" at bounding box center [52, 48] width 68 height 26
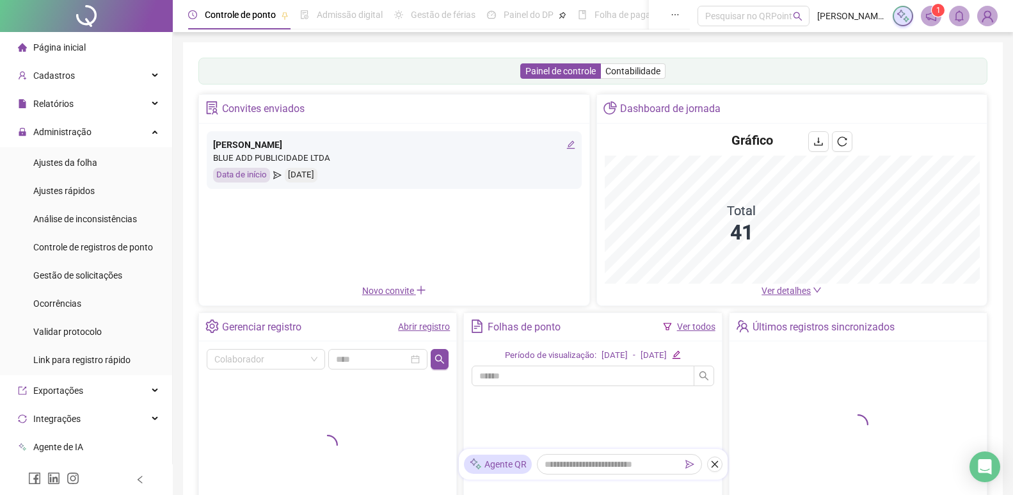
click at [83, 43] on span "Página inicial" at bounding box center [59, 47] width 52 height 10
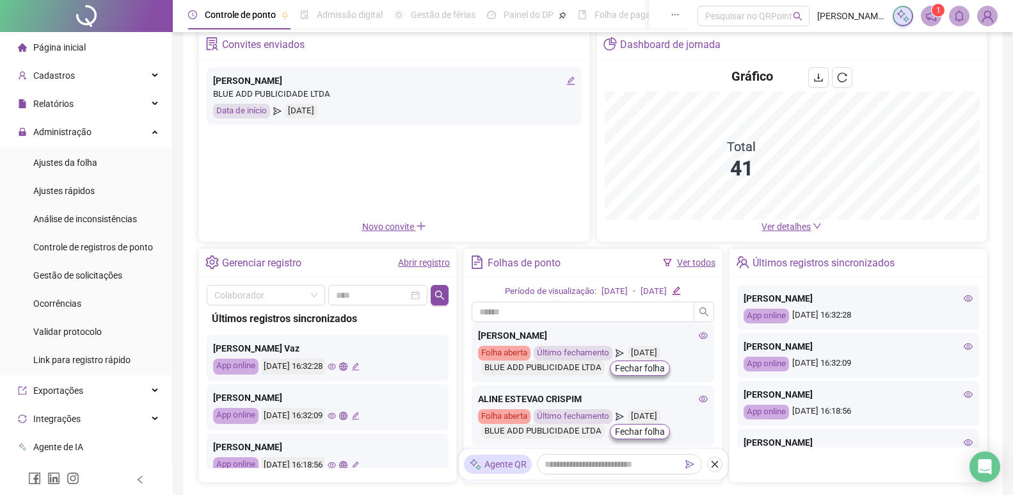
scroll to position [128, 0]
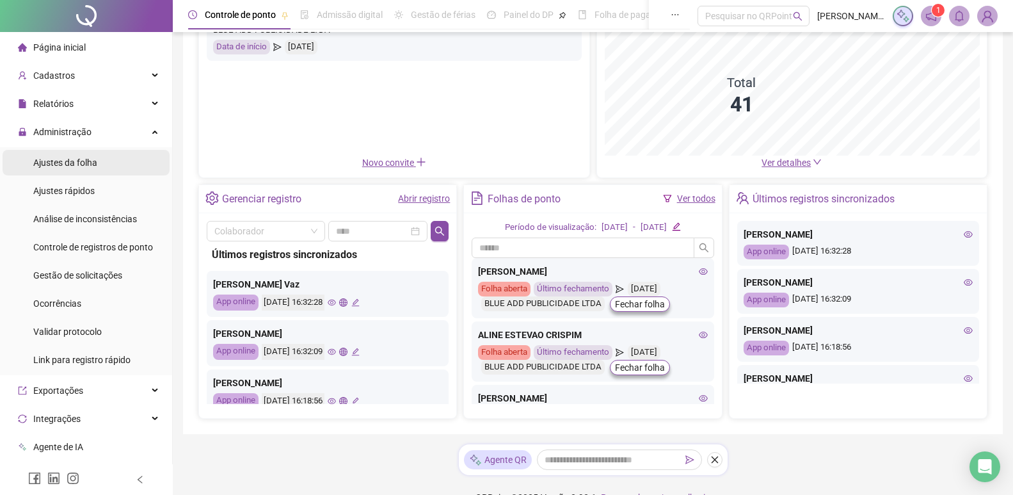
click at [122, 163] on li "Ajustes da folha" at bounding box center [86, 163] width 167 height 26
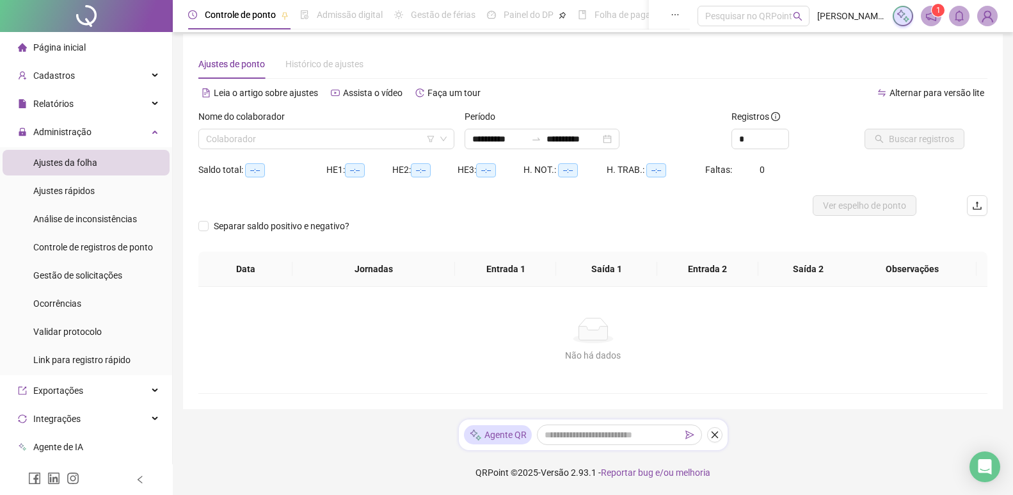
scroll to position [8, 0]
type input "**********"
click at [104, 104] on div "Relatórios" at bounding box center [86, 104] width 167 height 26
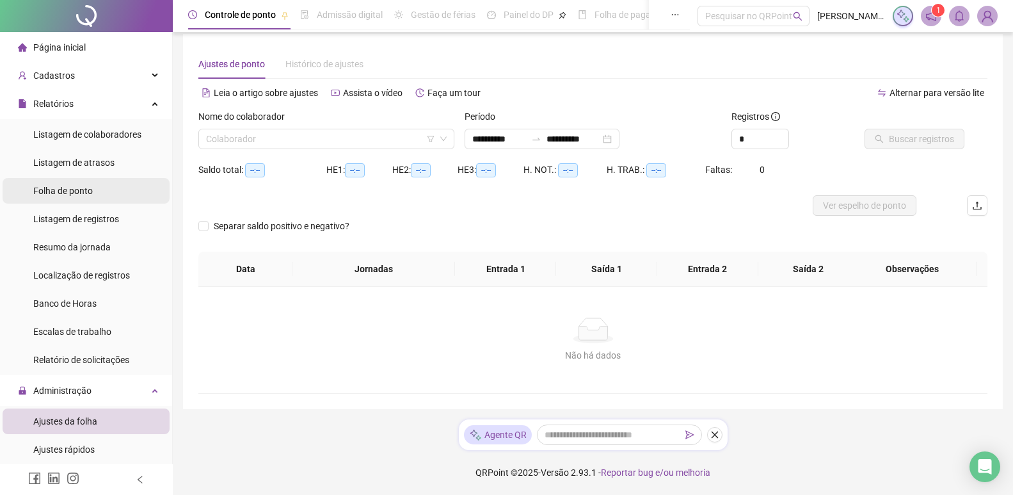
click at [111, 190] on li "Folha de ponto" at bounding box center [86, 191] width 167 height 26
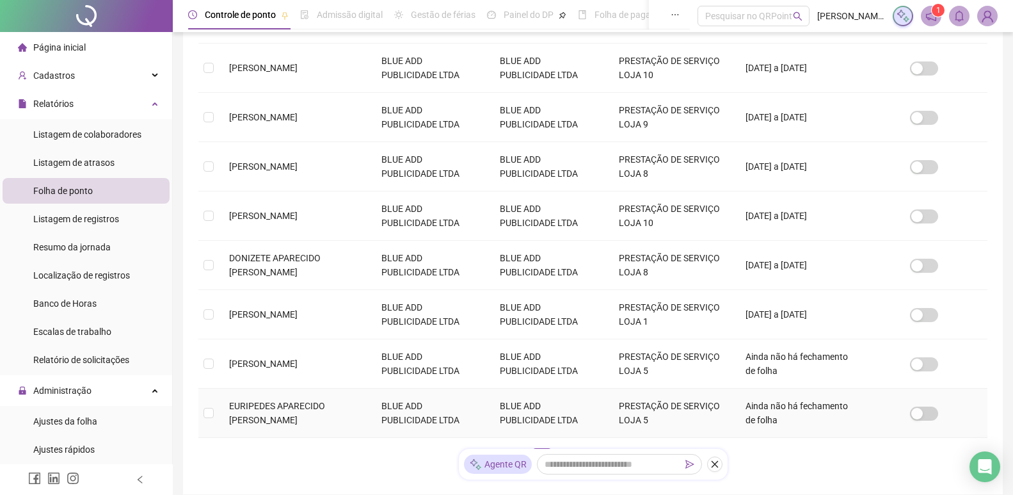
scroll to position [413, 0]
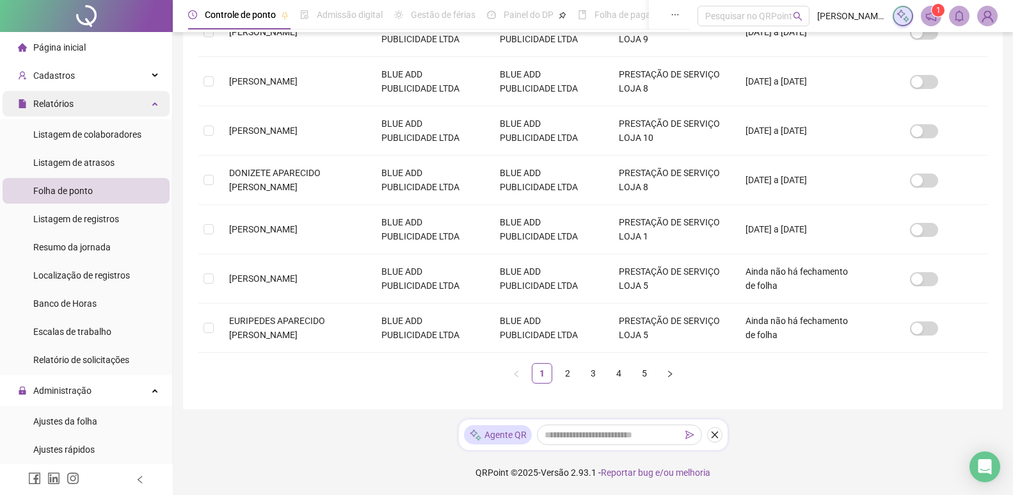
click at [134, 99] on div "Relatórios" at bounding box center [86, 104] width 167 height 26
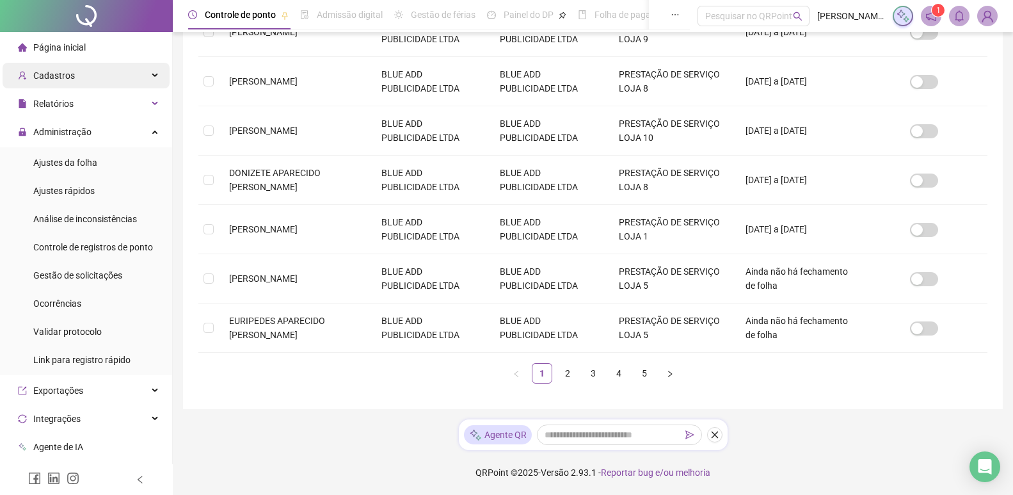
click at [139, 79] on div "Cadastros" at bounding box center [86, 76] width 167 height 26
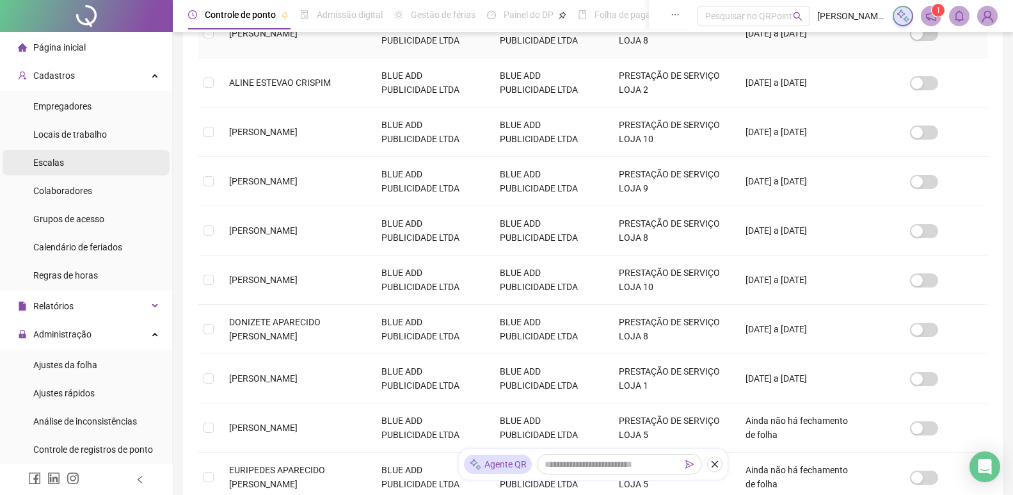
scroll to position [72, 0]
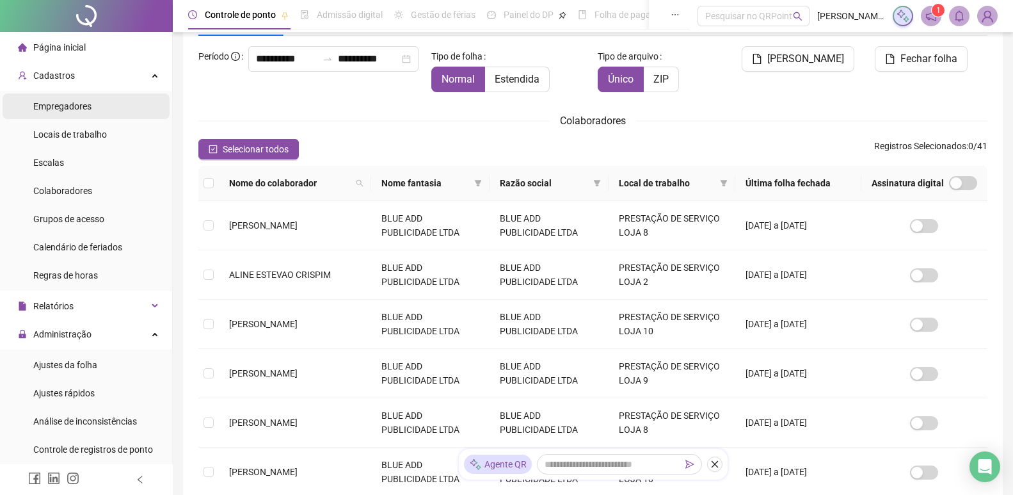
click at [113, 113] on li "Empregadores" at bounding box center [86, 106] width 167 height 26
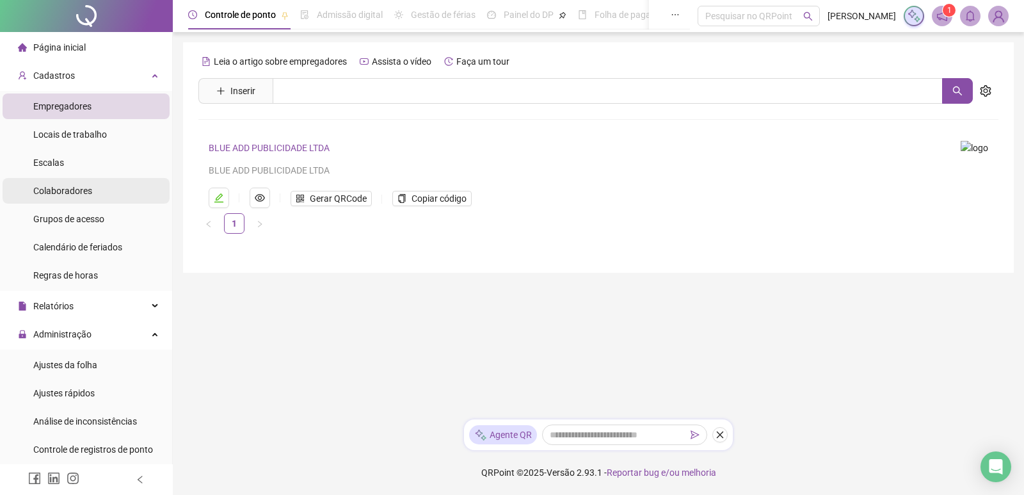
click at [99, 193] on li "Colaboradores" at bounding box center [86, 191] width 167 height 26
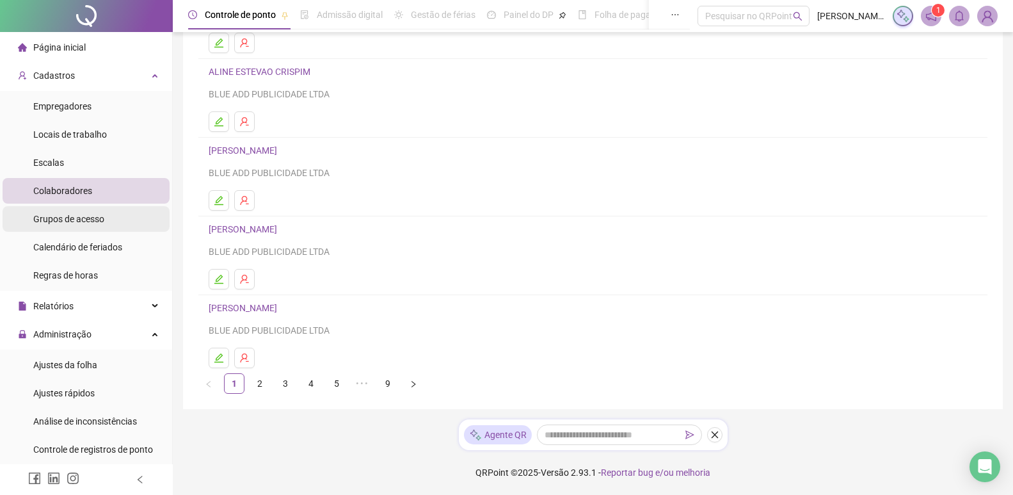
scroll to position [91, 0]
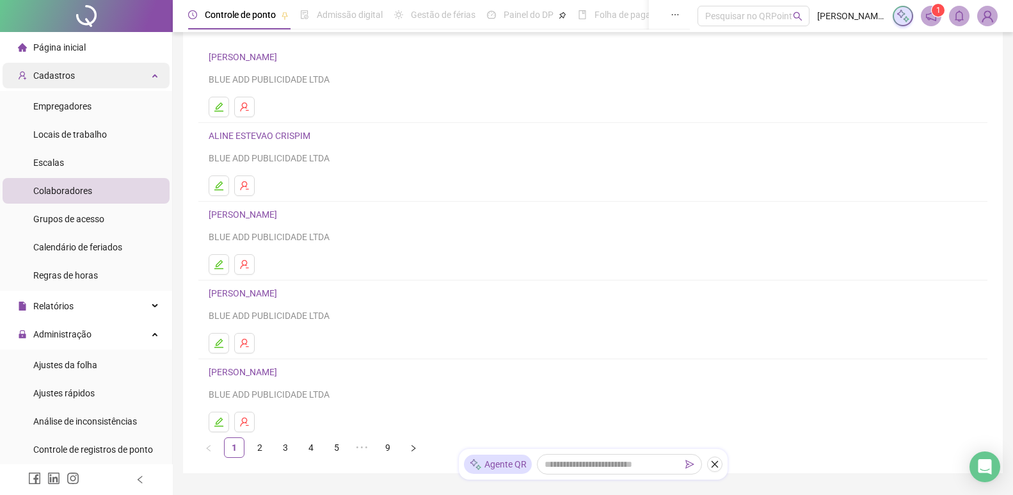
click at [136, 79] on div "Cadastros" at bounding box center [86, 76] width 167 height 26
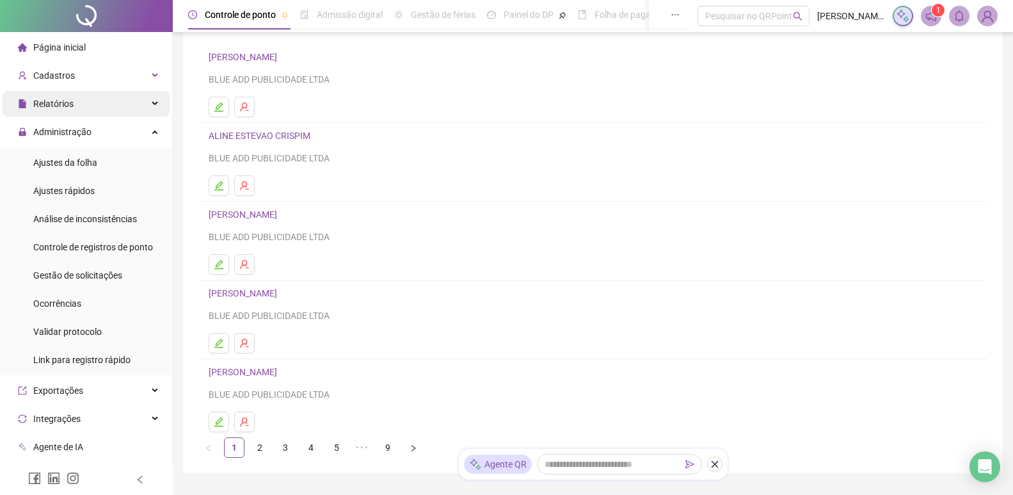
click at [137, 103] on div "Relatórios" at bounding box center [86, 104] width 167 height 26
click at [145, 100] on div "Relatórios" at bounding box center [86, 104] width 167 height 26
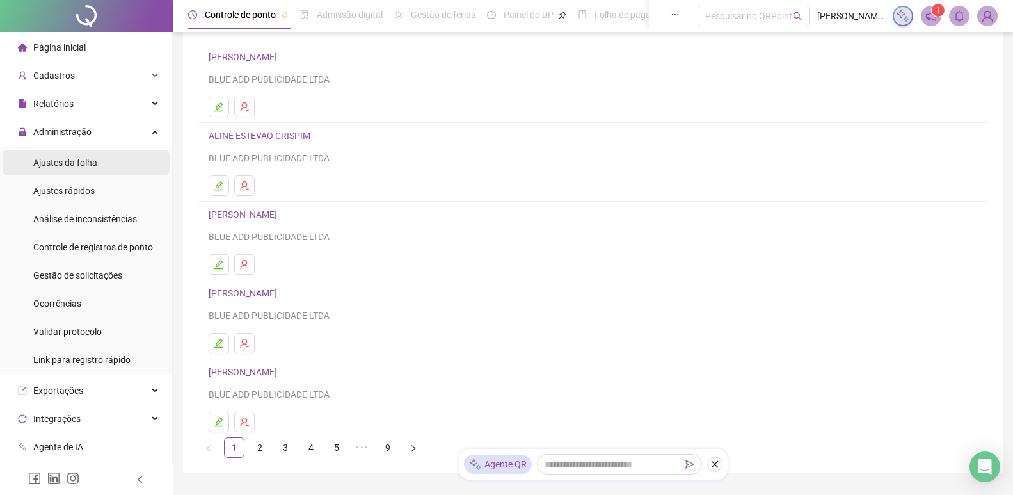
click at [131, 163] on li "Ajustes da folha" at bounding box center [86, 163] width 167 height 26
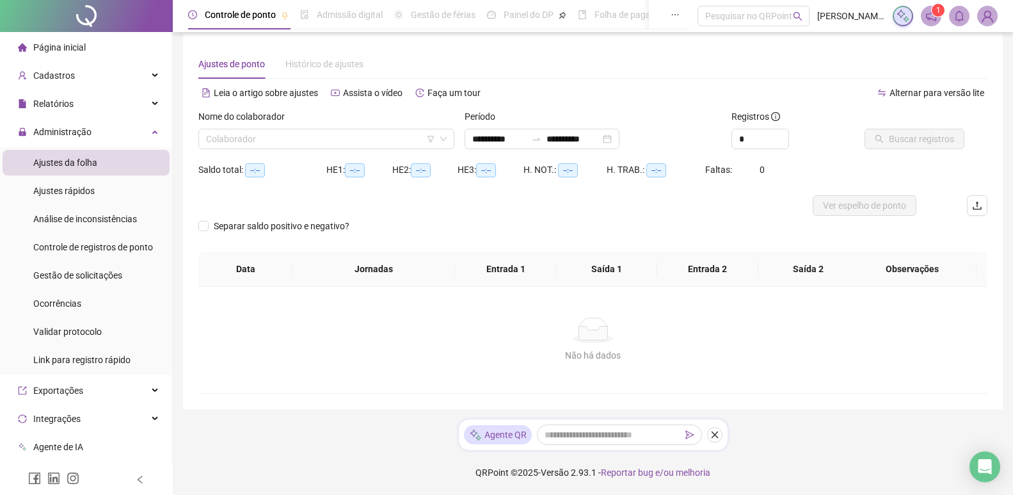
scroll to position [8, 0]
type input "**********"
click at [366, 135] on input "search" at bounding box center [320, 138] width 229 height 19
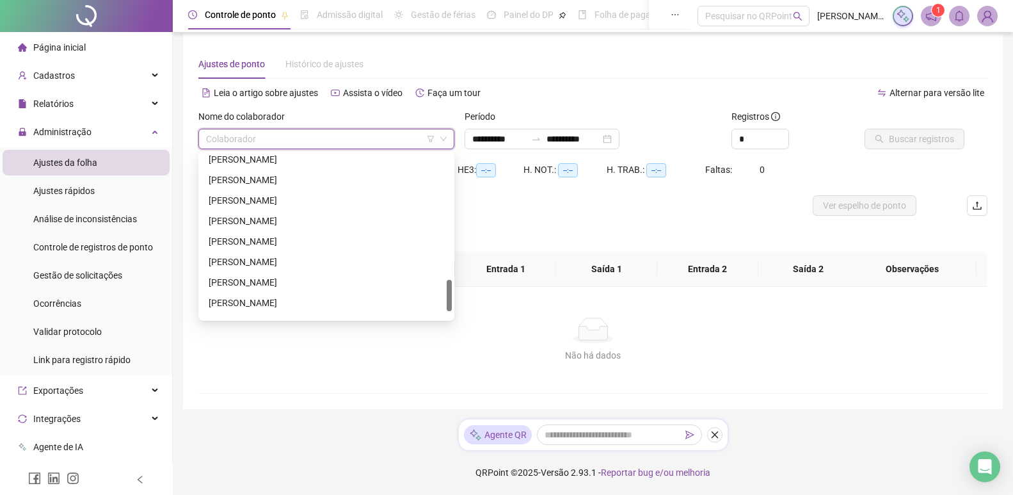
scroll to position [676, 0]
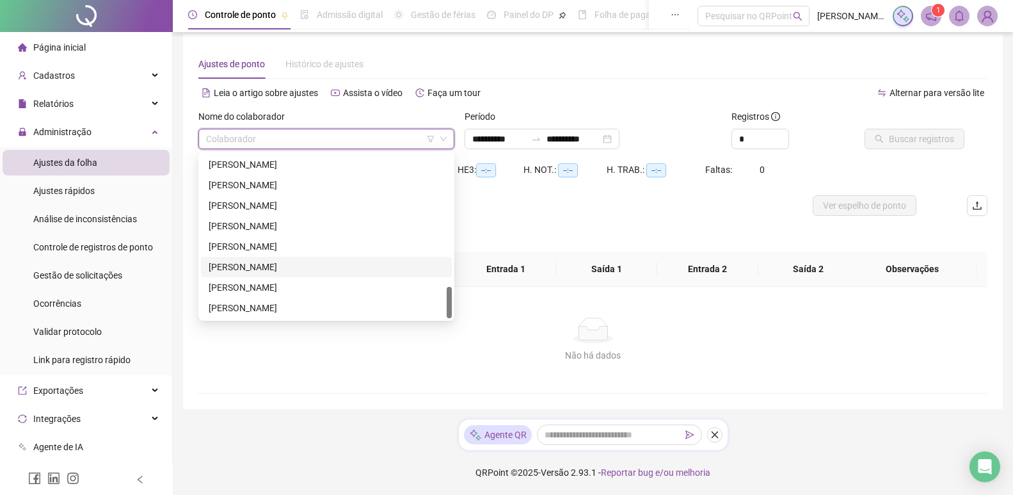
click at [322, 264] on div "VICTOR BENETTI SILVA" at bounding box center [326, 267] width 235 height 14
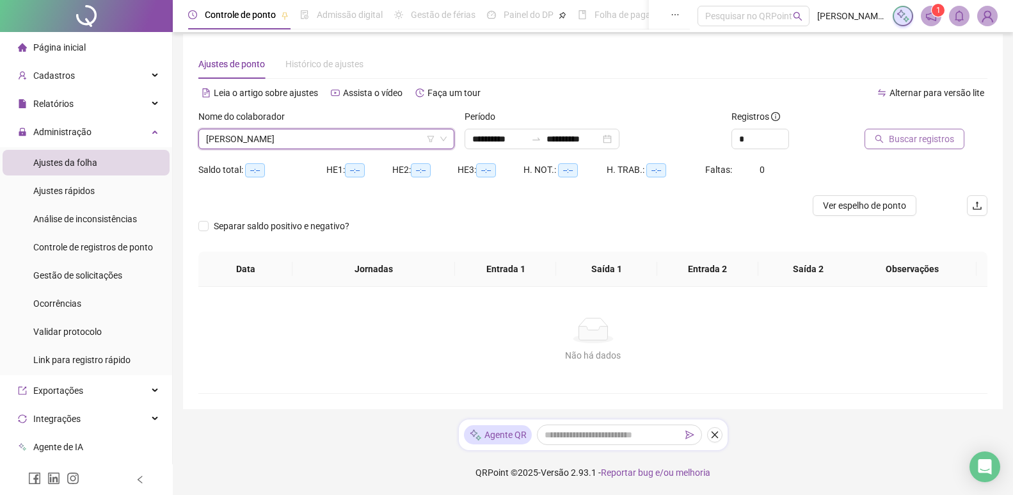
click at [886, 136] on button "Buscar registros" at bounding box center [914, 139] width 100 height 20
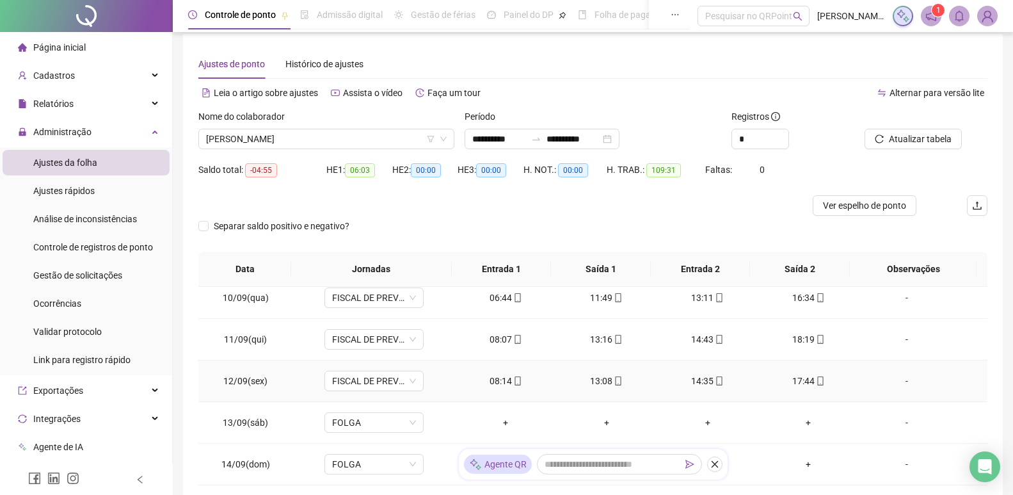
scroll to position [175, 0]
